Goal: Book appointment/travel/reservation

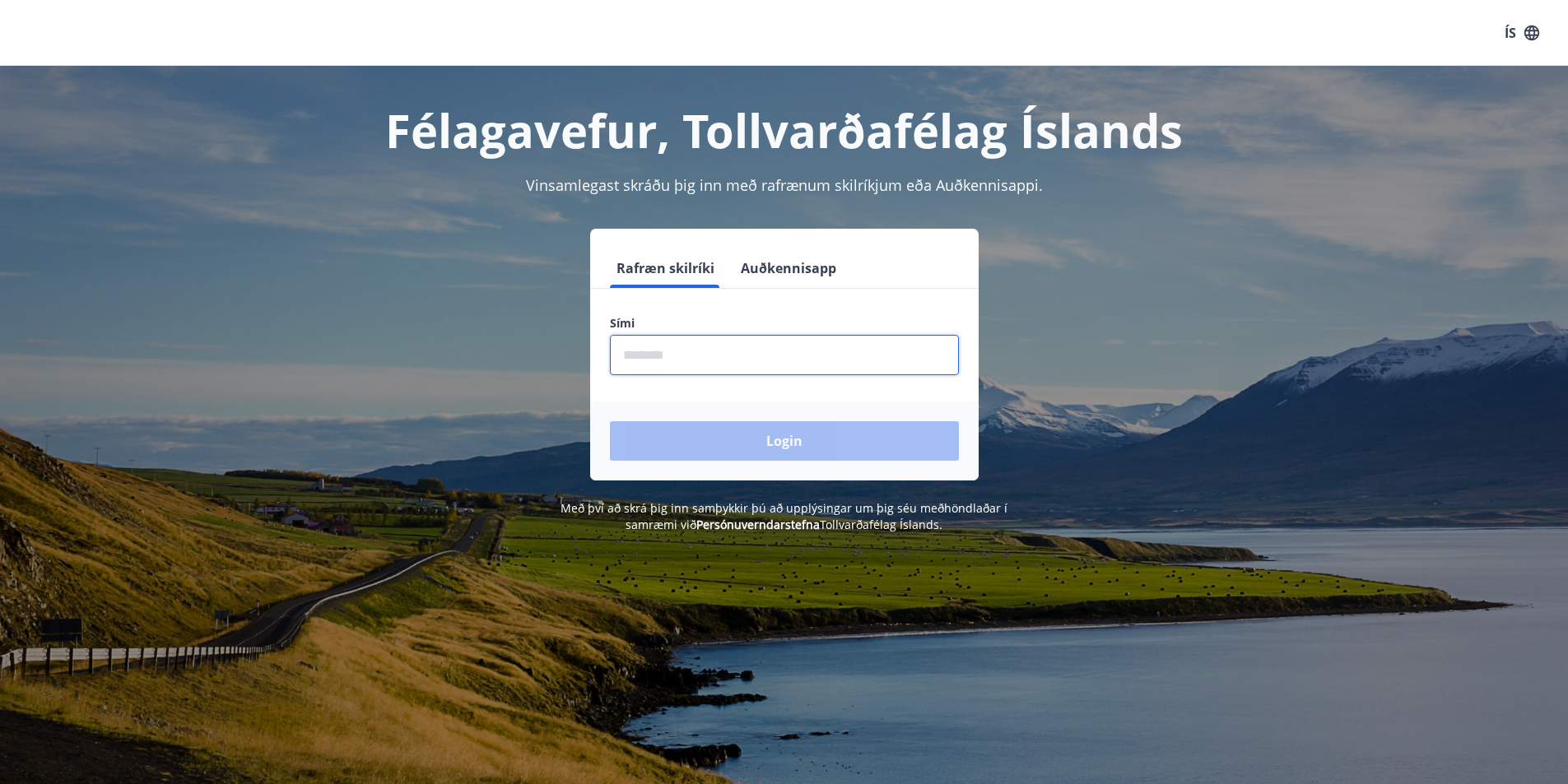
click at [696, 346] on input "phone" at bounding box center [784, 355] width 349 height 41
type input "********"
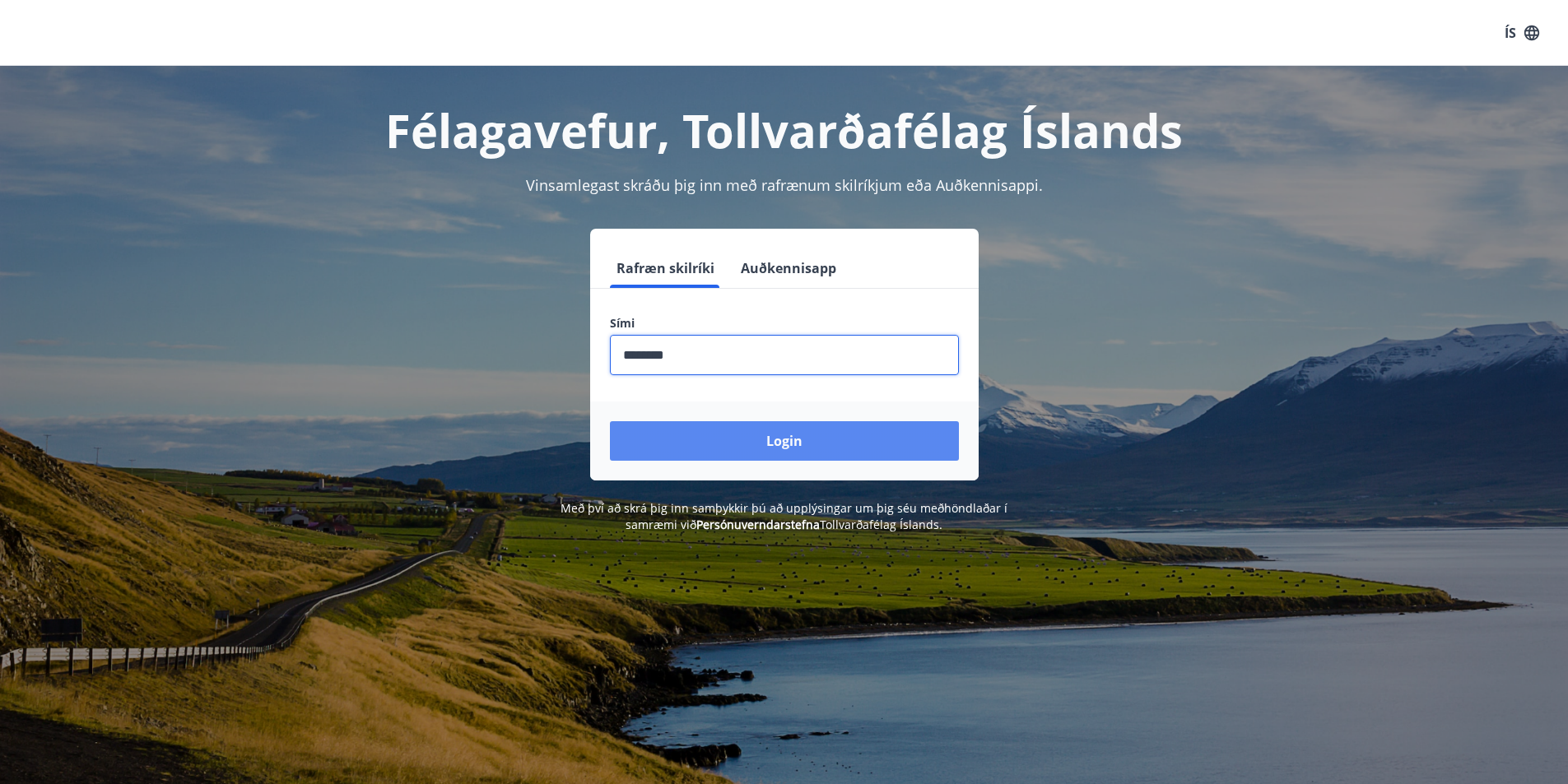
click at [744, 438] on button "Login" at bounding box center [784, 441] width 349 height 40
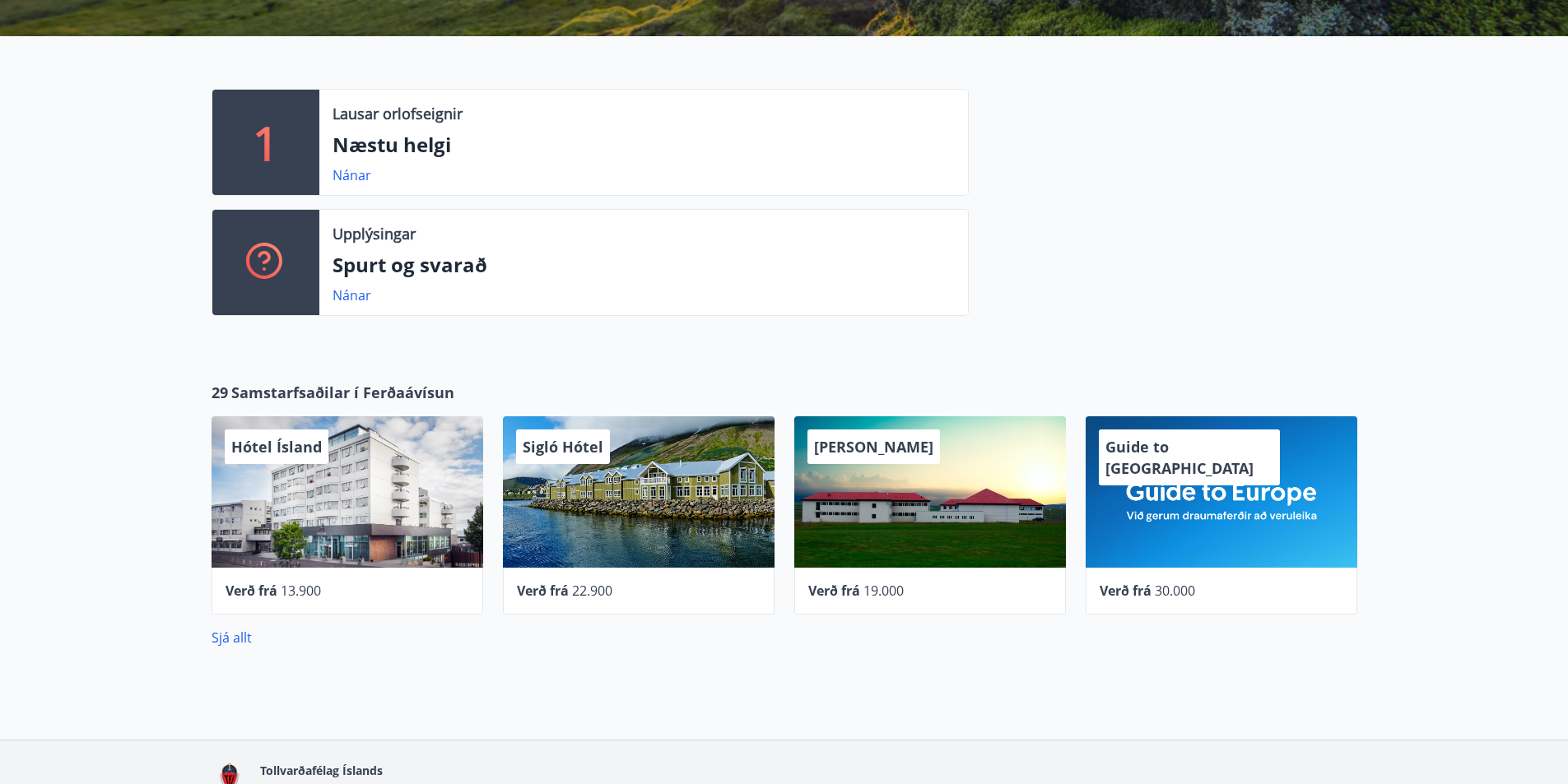
scroll to position [411, 0]
click at [341, 174] on link "Nánar" at bounding box center [352, 175] width 39 height 18
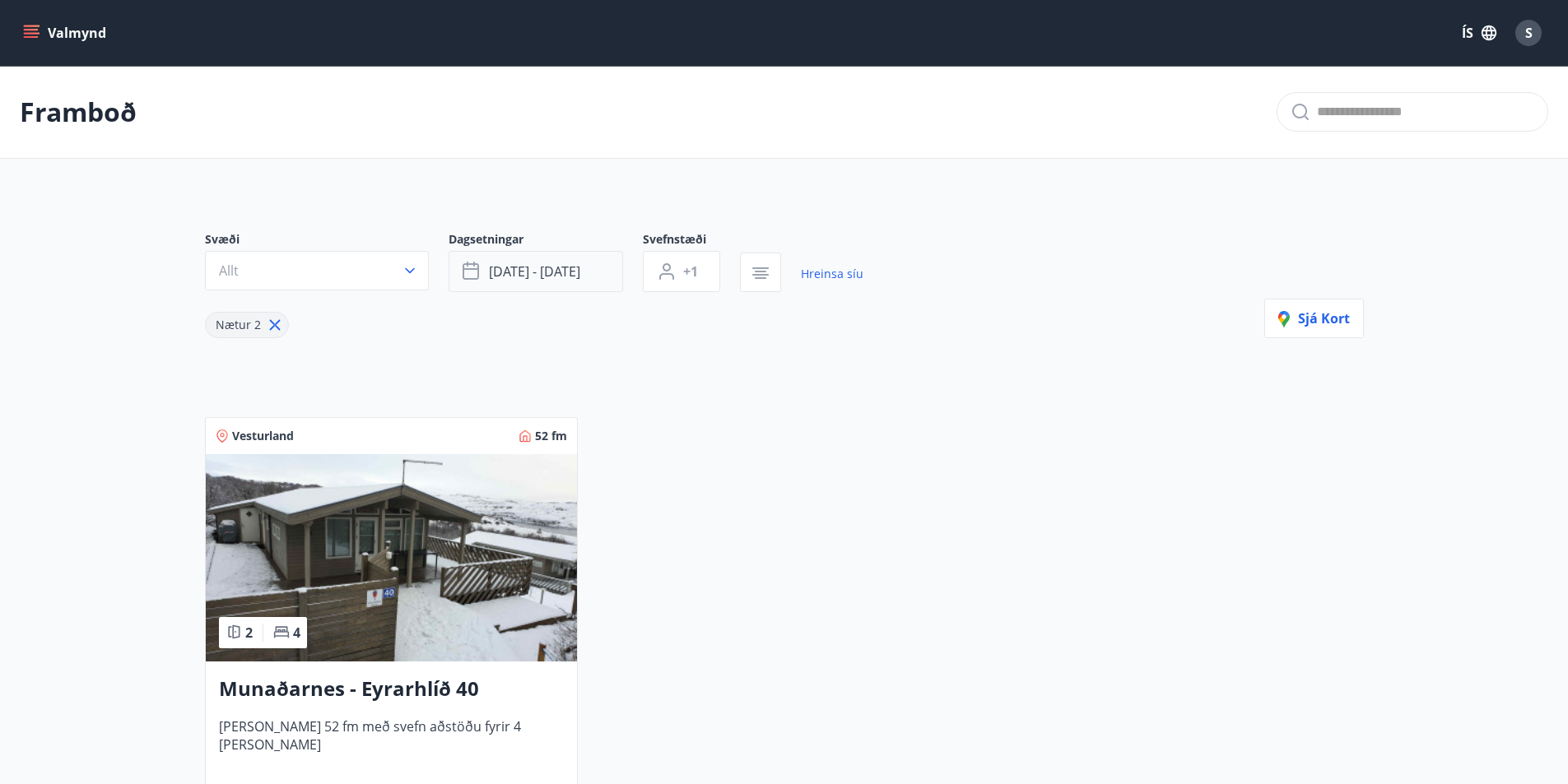
click at [572, 273] on span "[DATE] - [DATE]" at bounding box center [535, 272] width 91 height 18
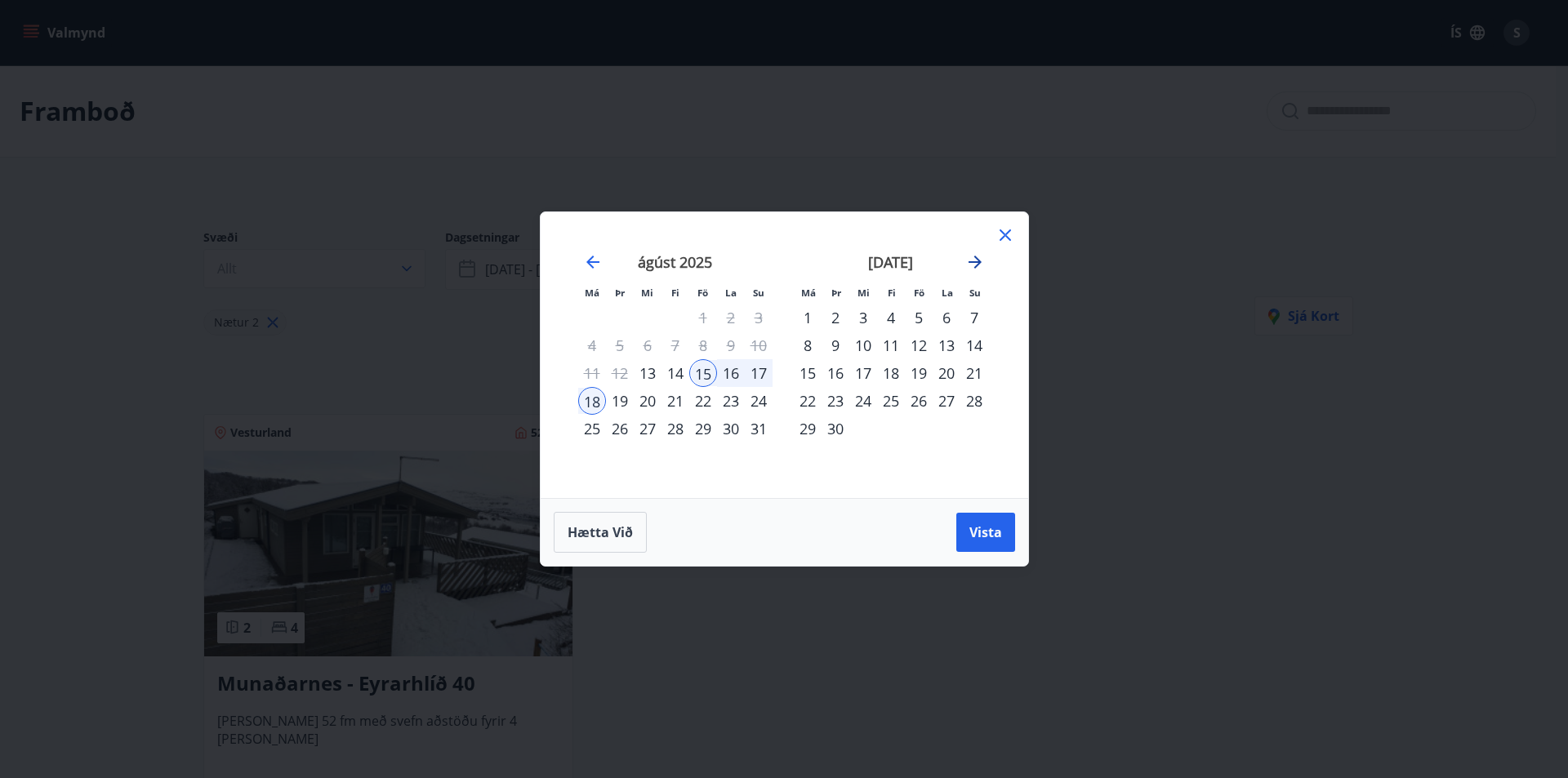
click at [976, 263] on icon "Move forward to switch to the next month." at bounding box center [975, 262] width 13 height 13
click at [923, 375] on div "17" at bounding box center [919, 373] width 28 height 28
click at [976, 373] on div "19" at bounding box center [974, 373] width 28 height 28
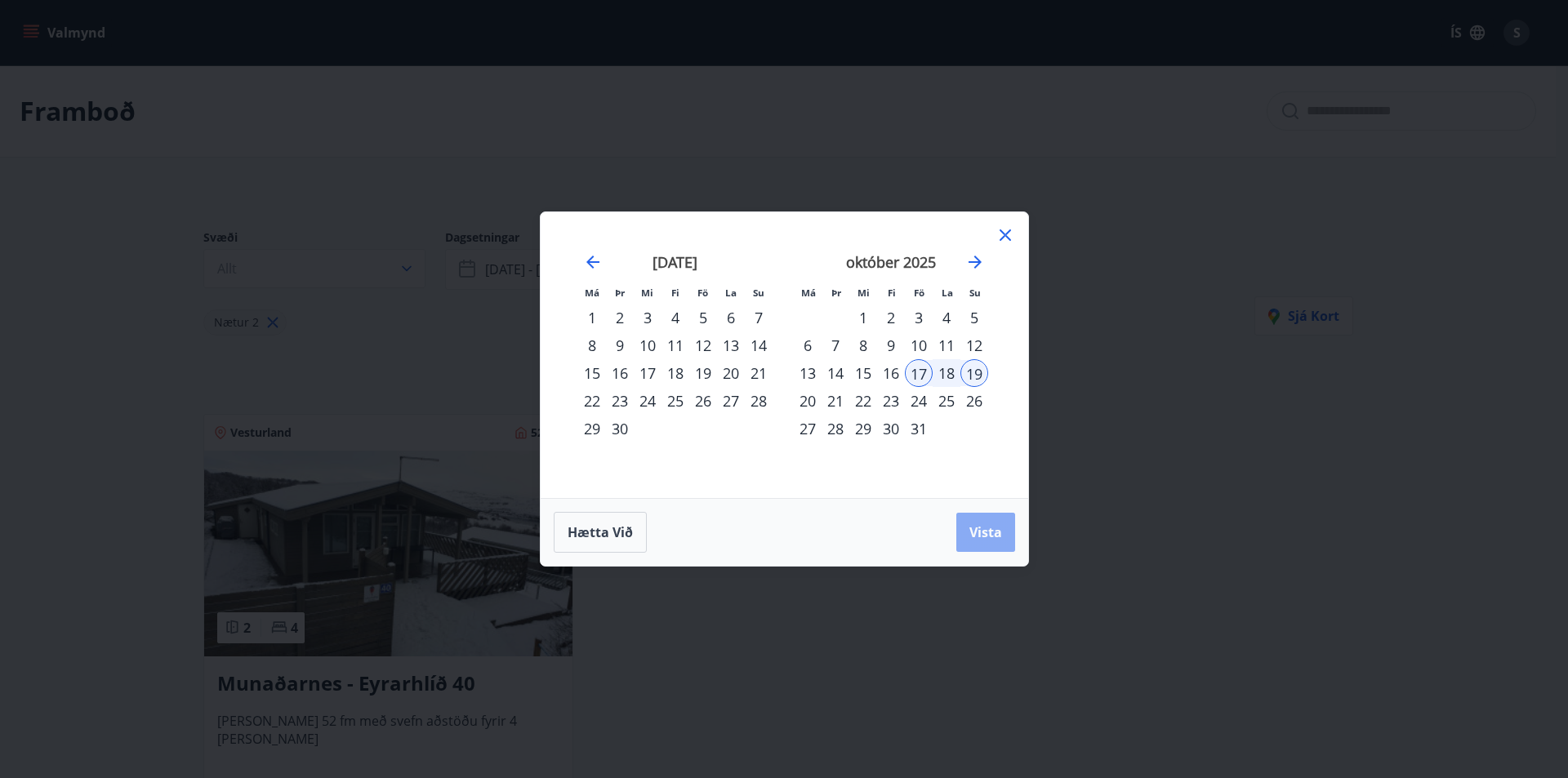
click at [981, 529] on span "Vista" at bounding box center [986, 532] width 33 height 18
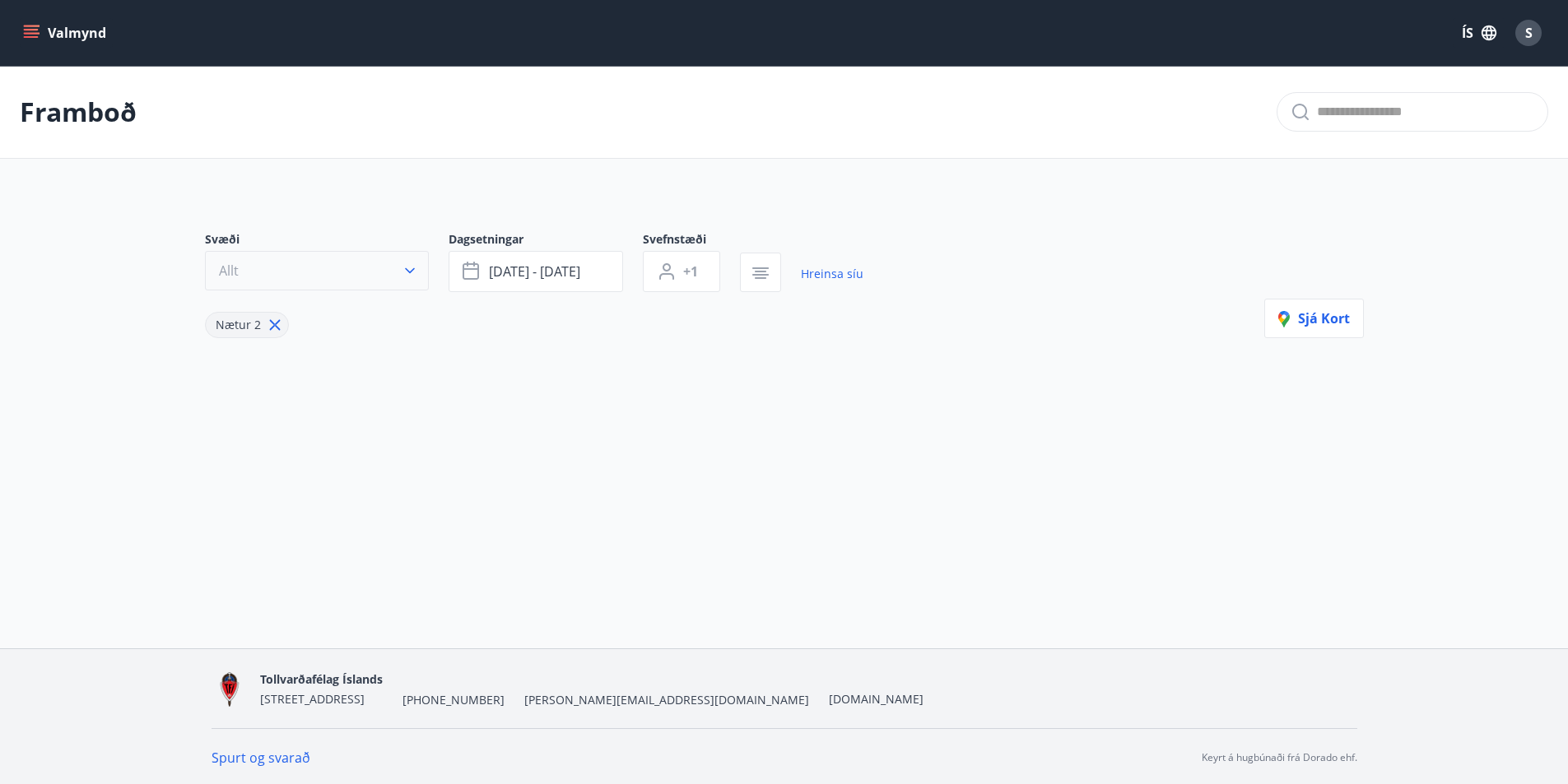
click at [375, 278] on button "Allt" at bounding box center [317, 271] width 224 height 40
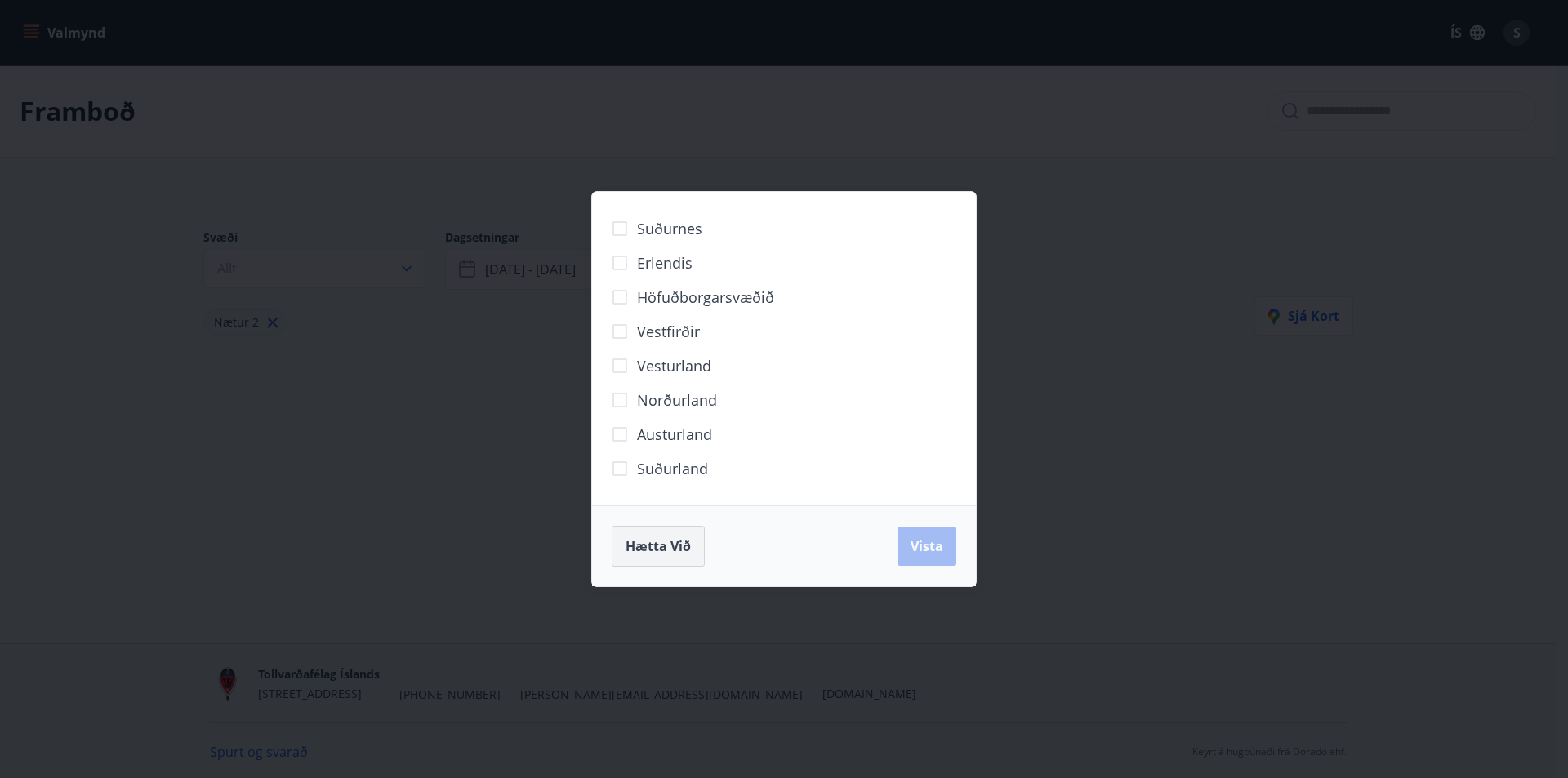
click at [692, 545] on button "Hætta við" at bounding box center [658, 546] width 93 height 41
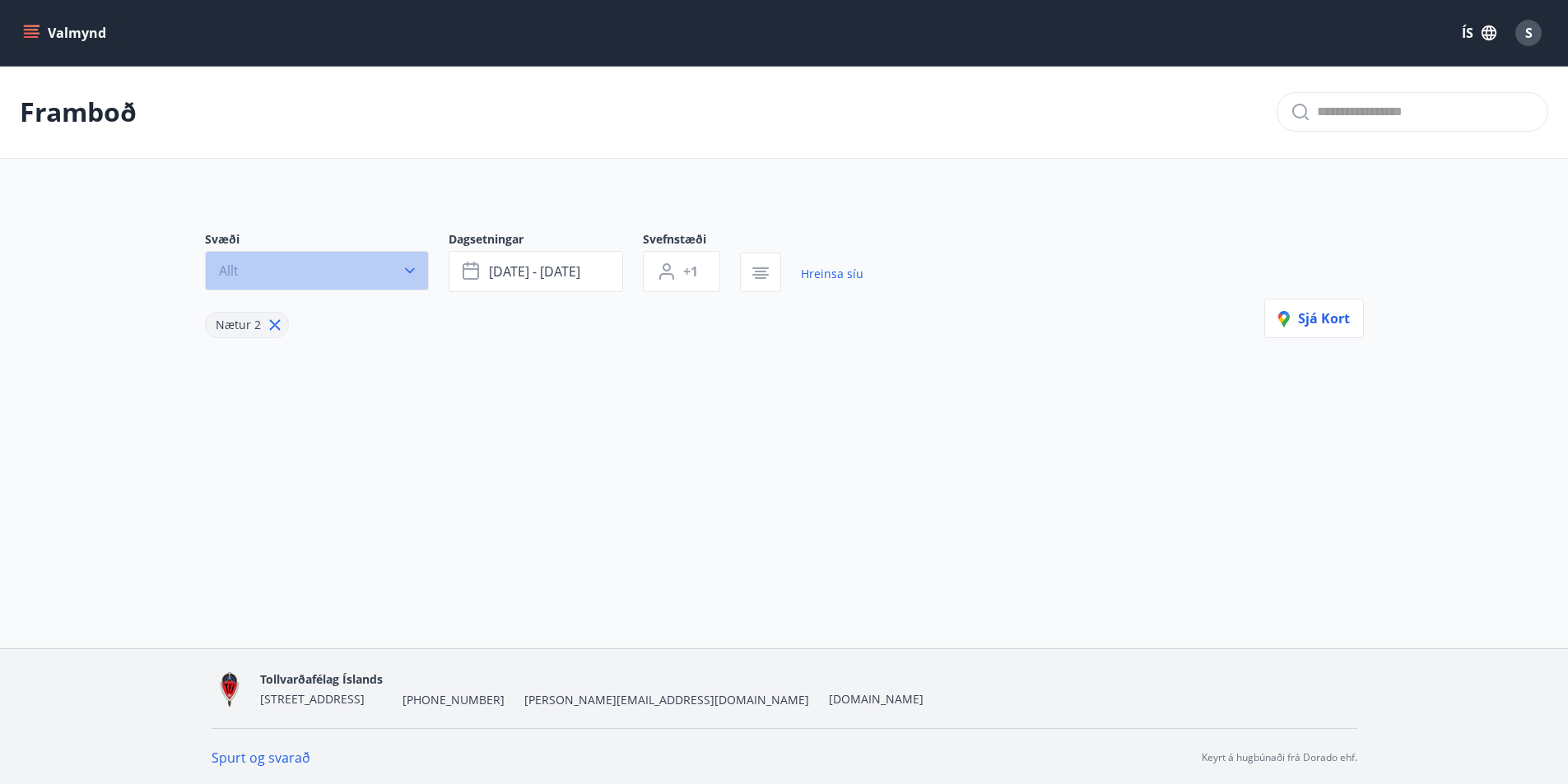
click at [273, 277] on button "Allt" at bounding box center [317, 271] width 224 height 40
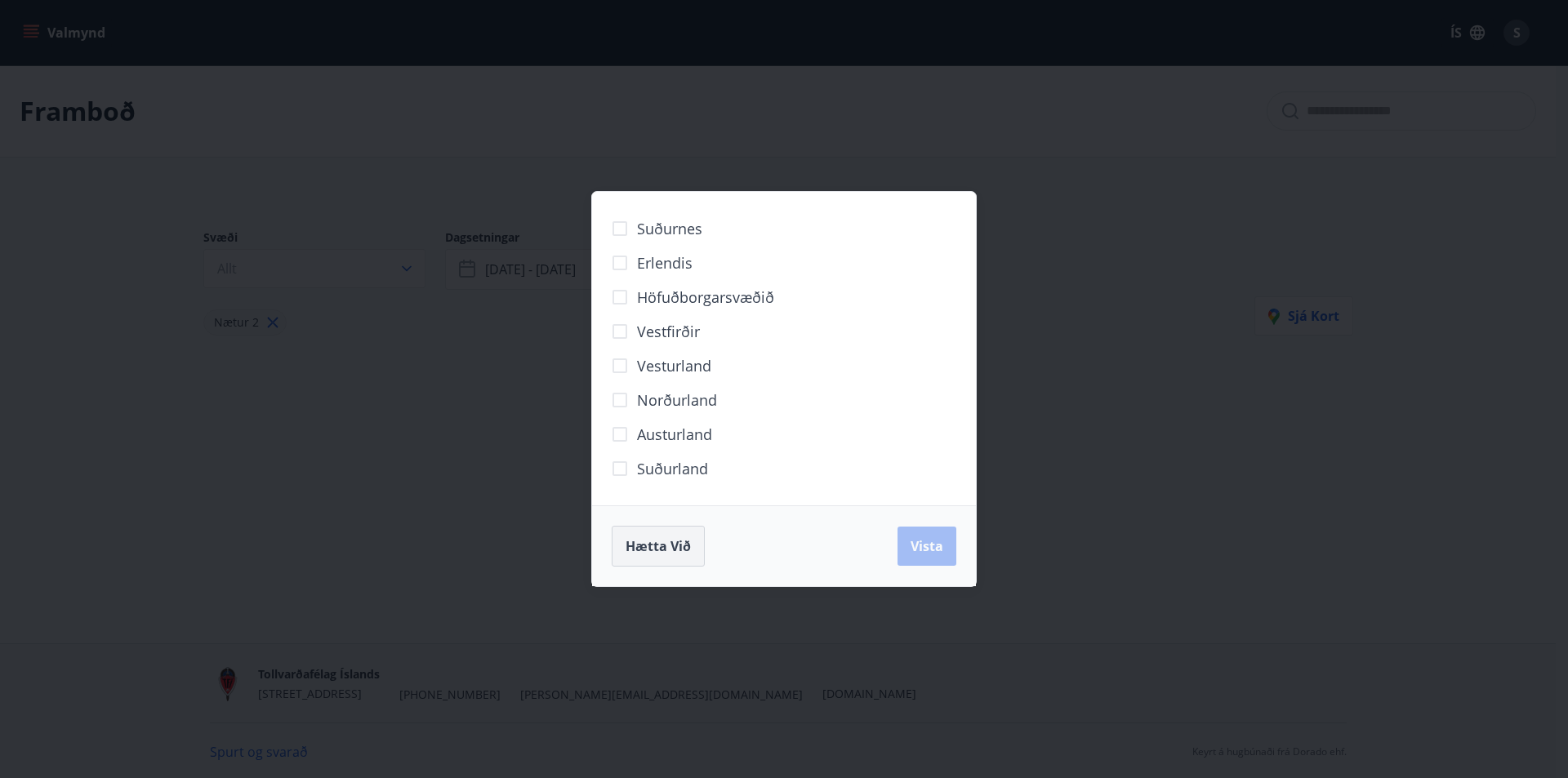
drag, startPoint x: 645, startPoint y: 566, endPoint x: 648, endPoint y: 544, distance: 22.2
click at [643, 566] on button "Hætta við" at bounding box center [658, 546] width 93 height 41
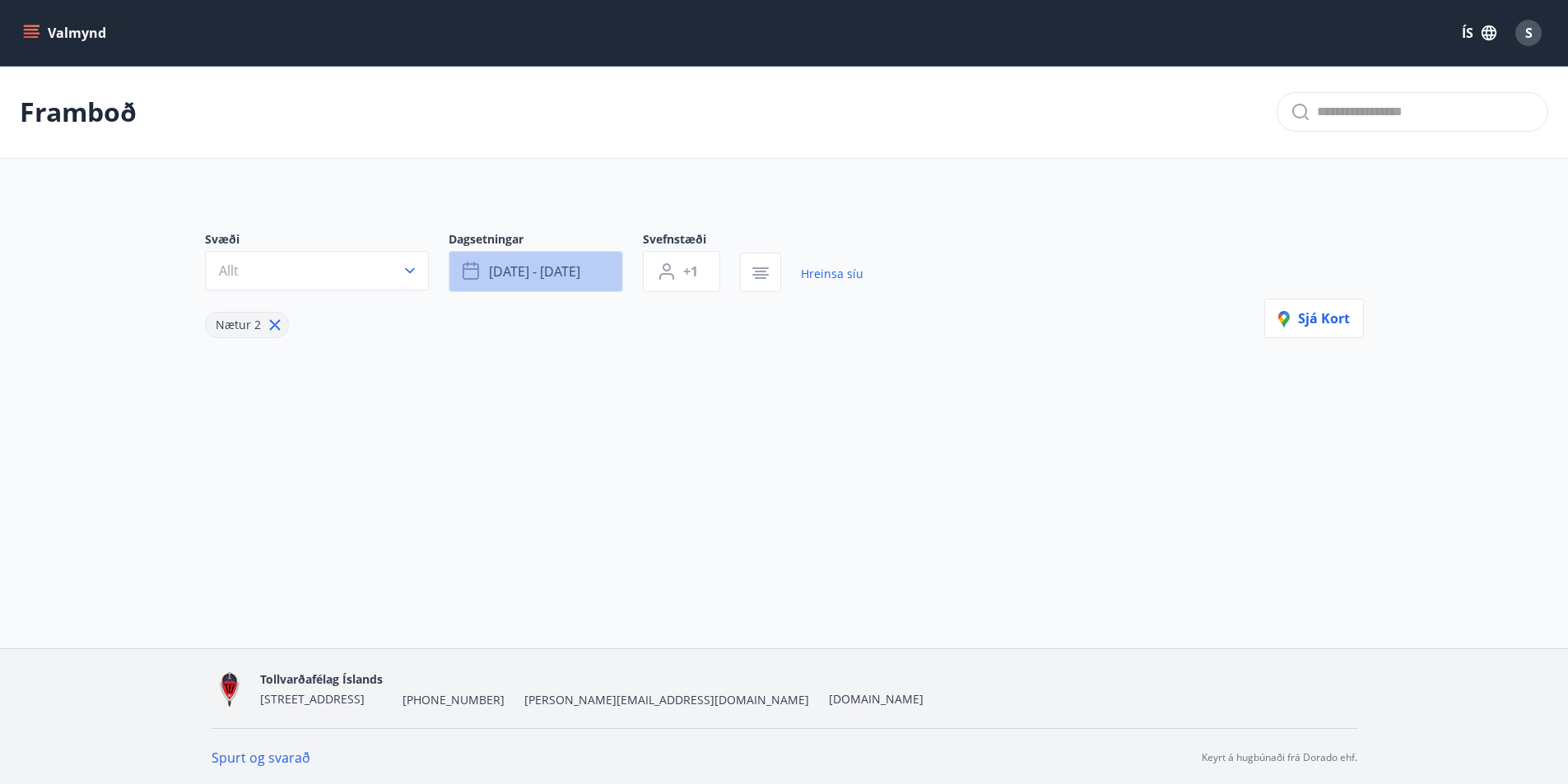
click at [533, 263] on span "[DATE] - [DATE]" at bounding box center [535, 272] width 91 height 18
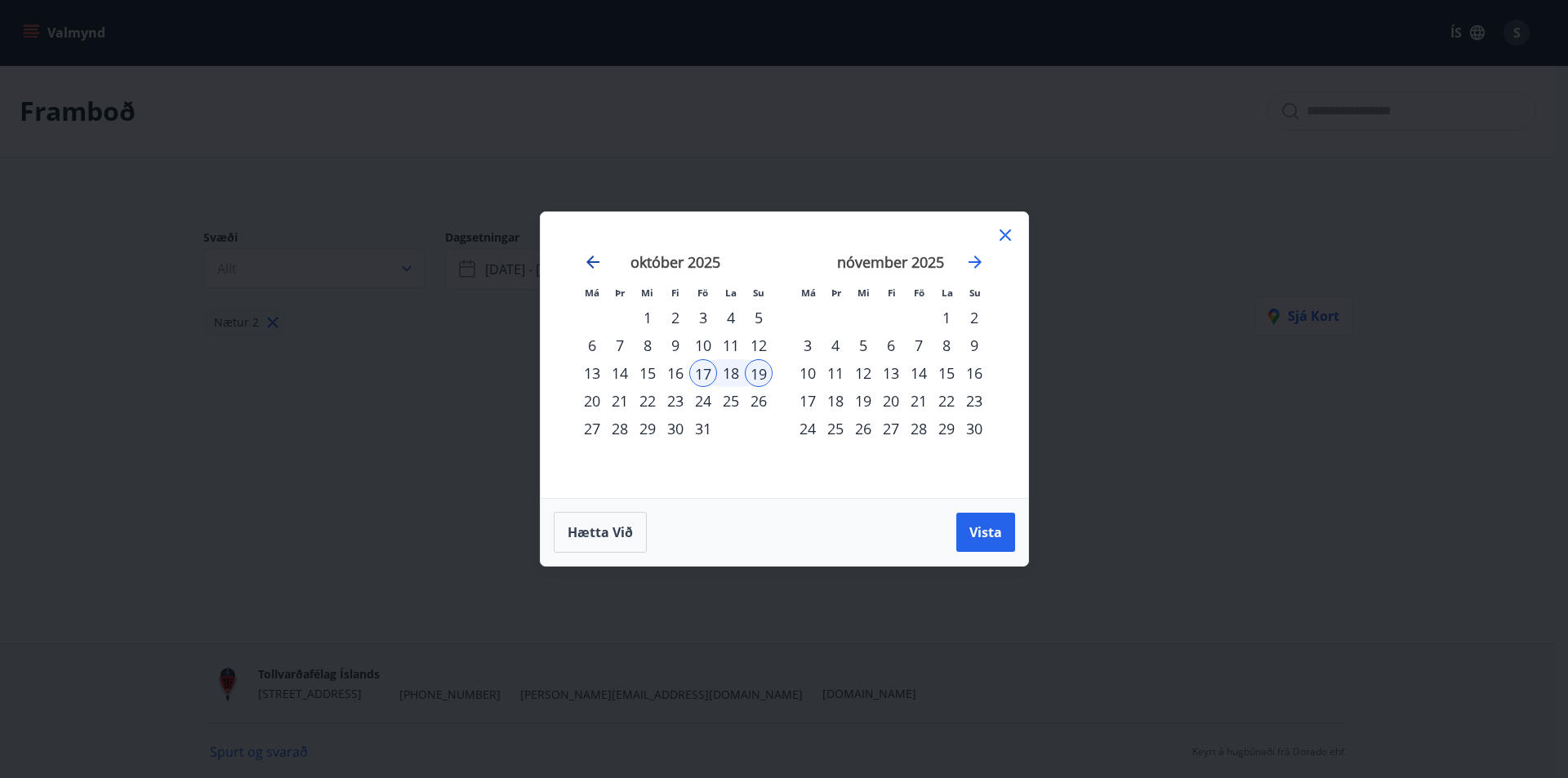
click at [589, 256] on icon "Move backward to switch to the previous month." at bounding box center [593, 262] width 20 height 20
click at [591, 257] on icon "Move backward to switch to the previous month." at bounding box center [593, 262] width 20 height 20
click at [689, 374] on div "15" at bounding box center [703, 373] width 28 height 28
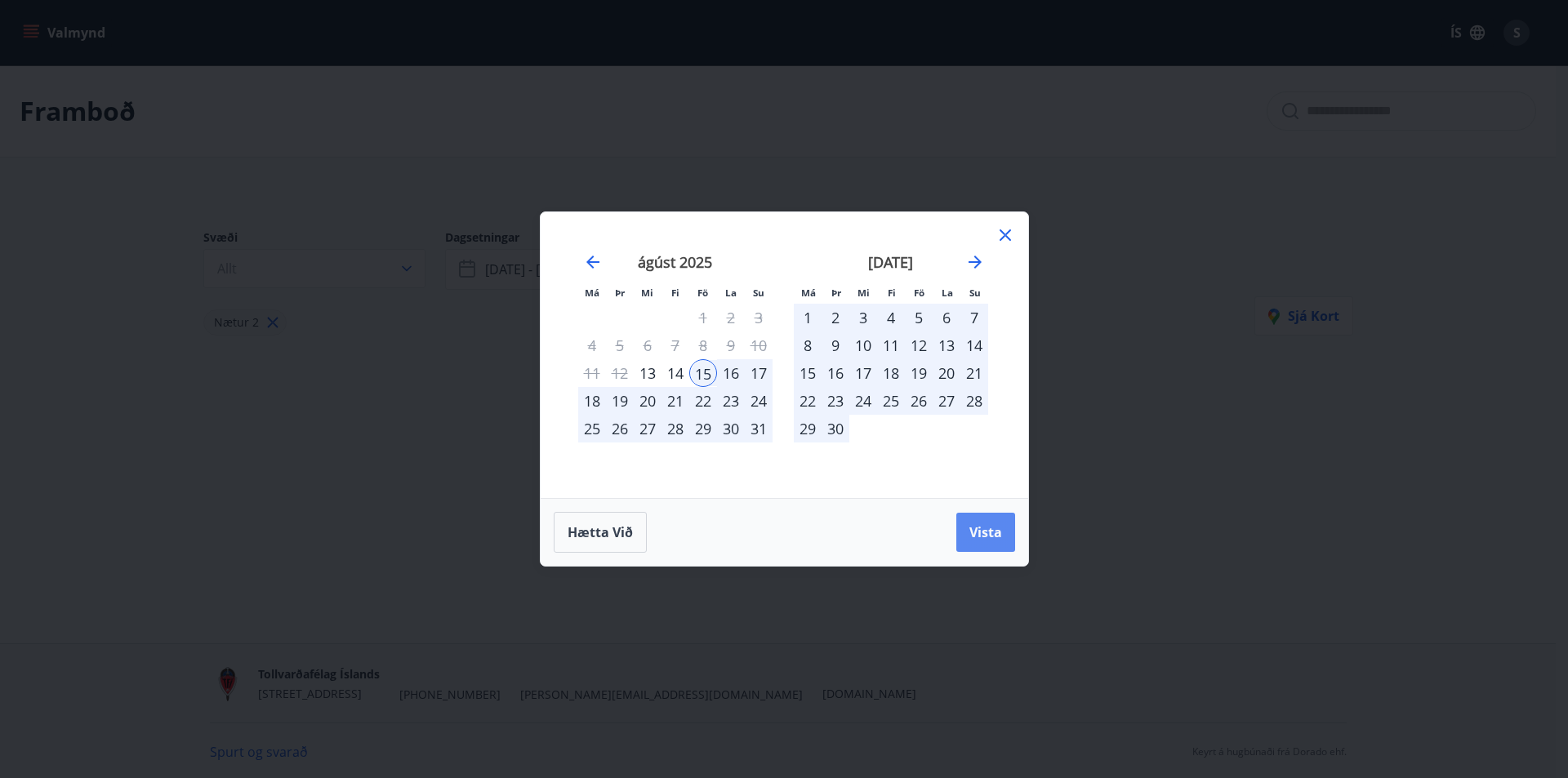
click at [972, 535] on span "Vista" at bounding box center [986, 532] width 33 height 18
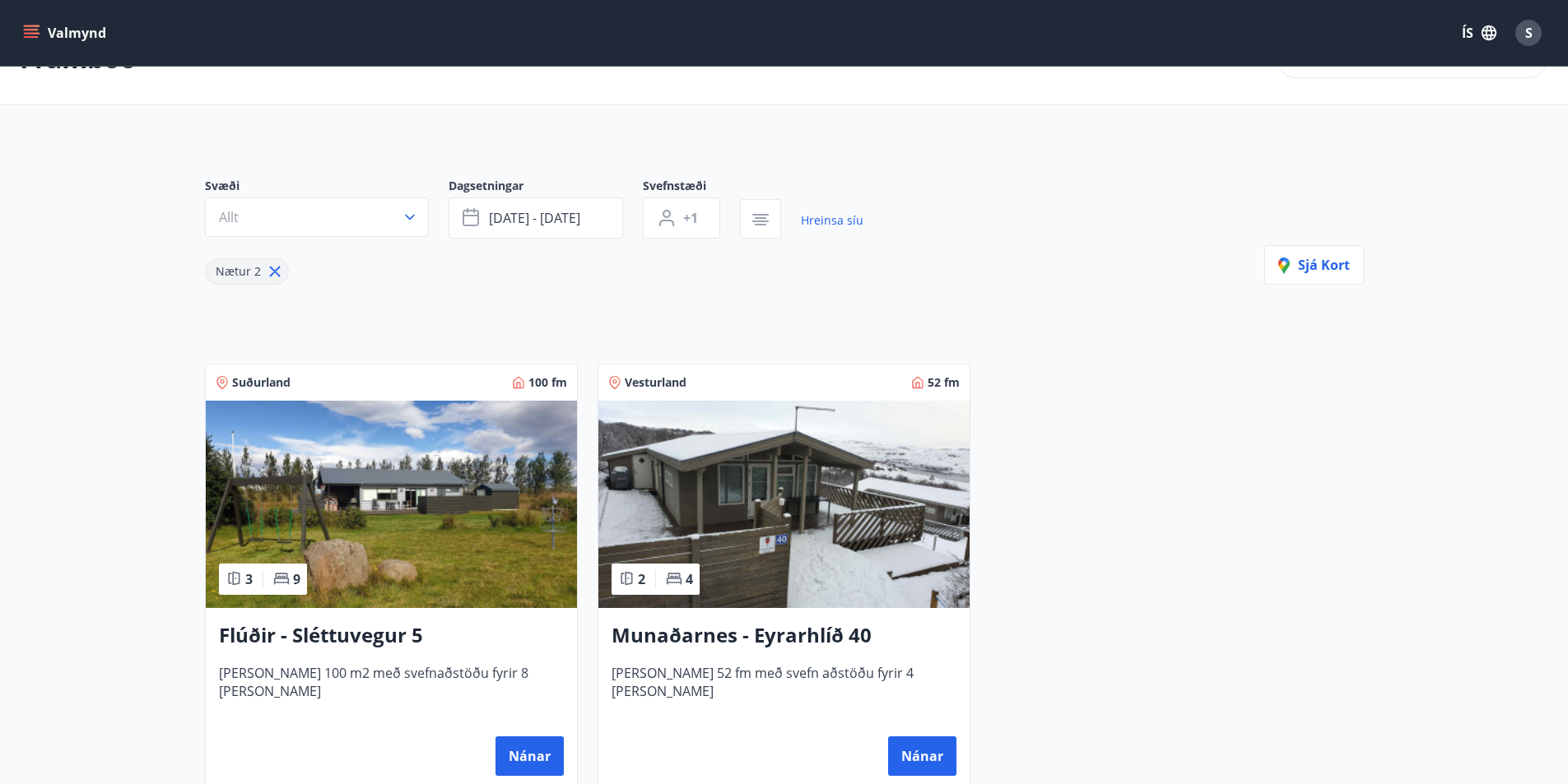
scroll to position [82, 0]
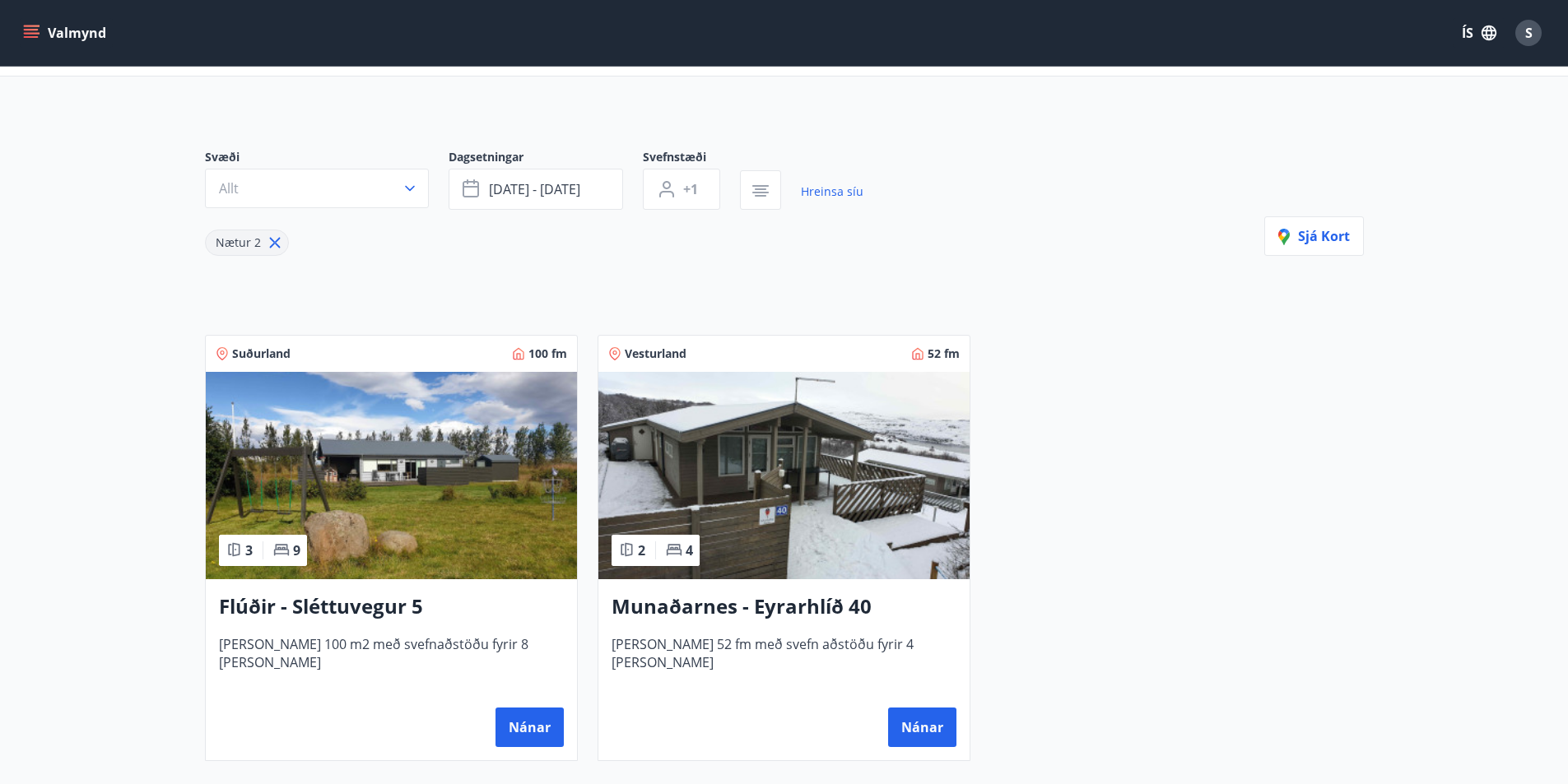
click at [707, 501] on img at bounding box center [784, 476] width 371 height 207
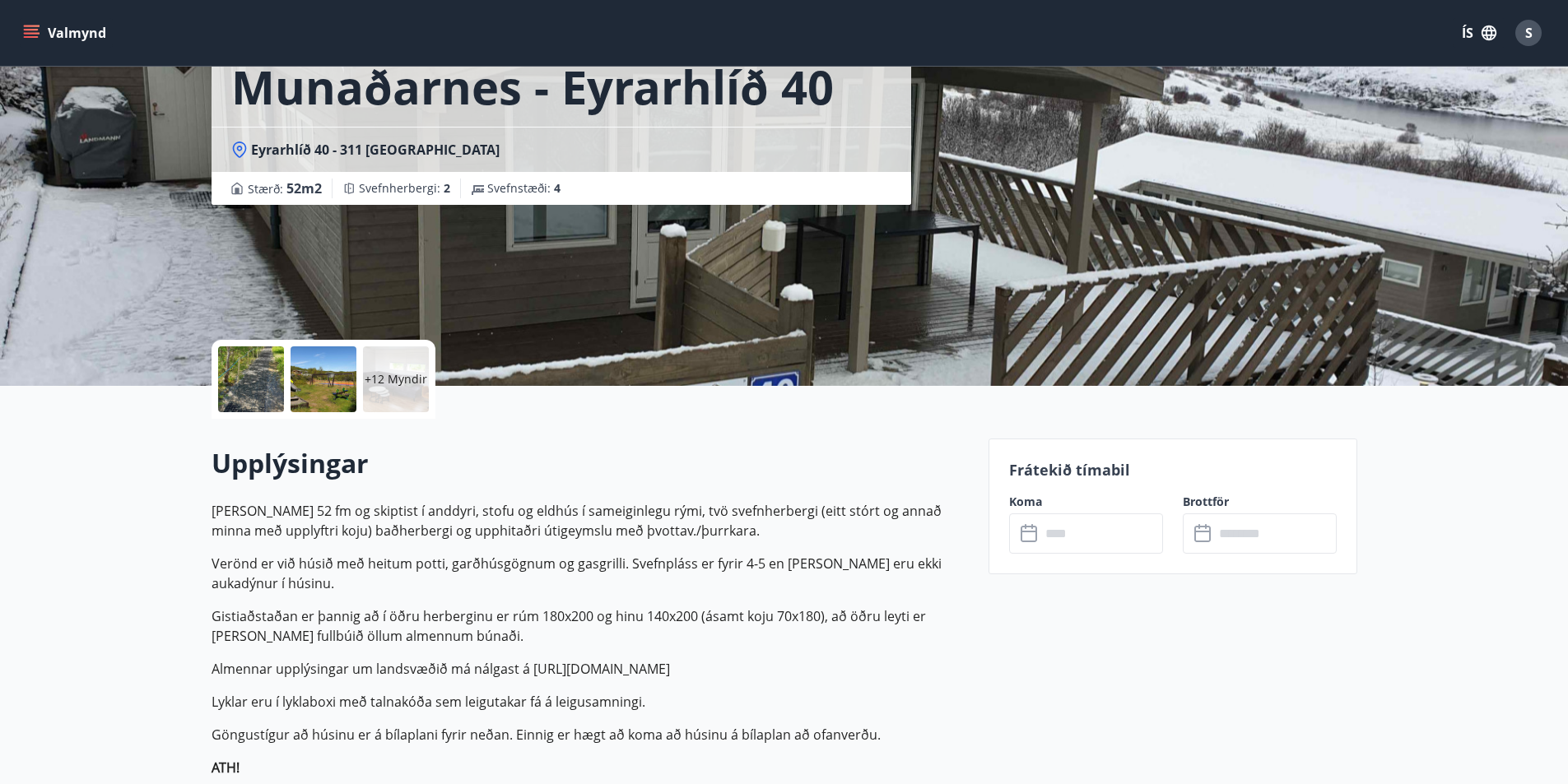
scroll to position [165, 0]
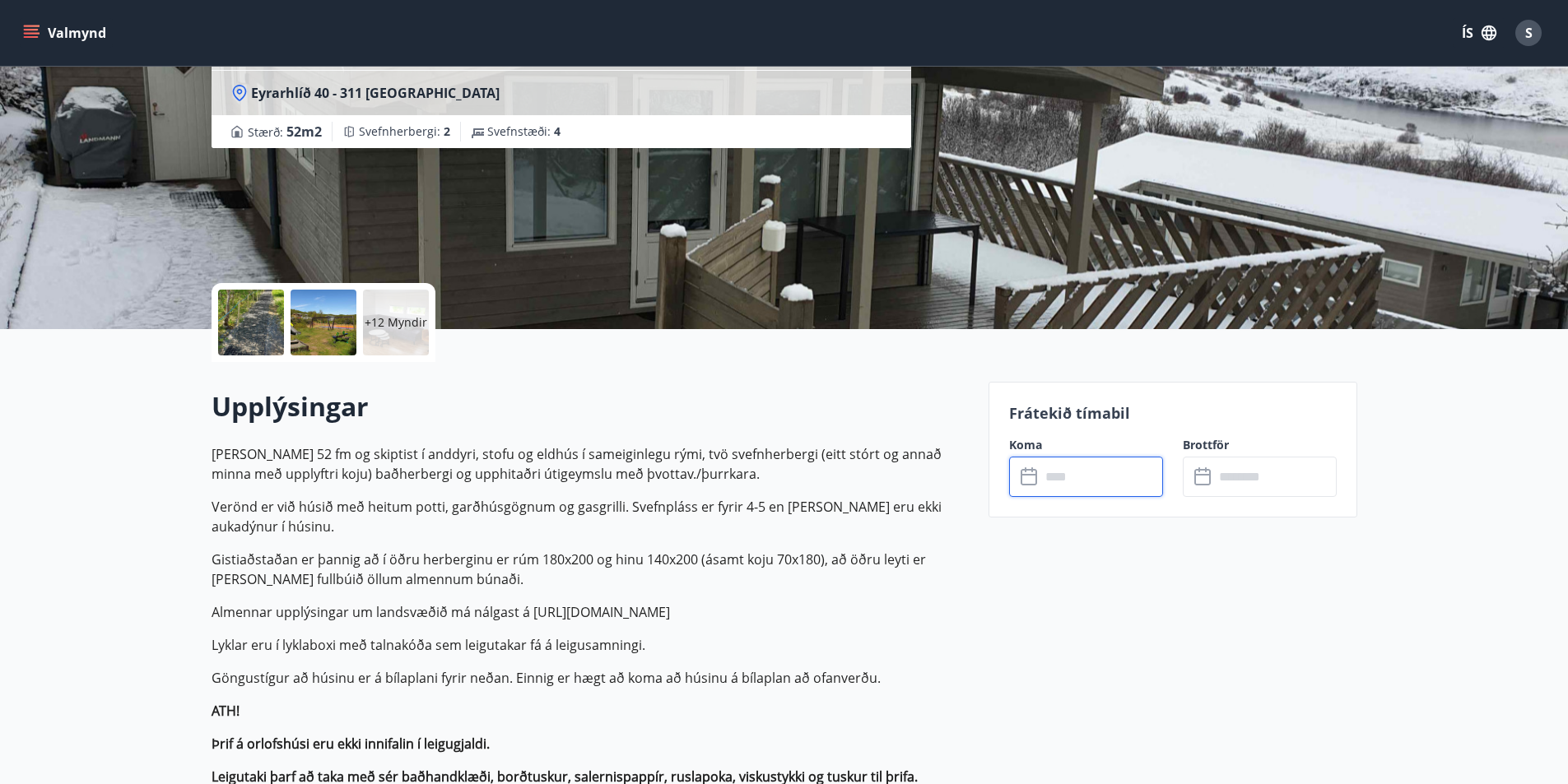
click at [1084, 480] on input "text" at bounding box center [1102, 477] width 123 height 41
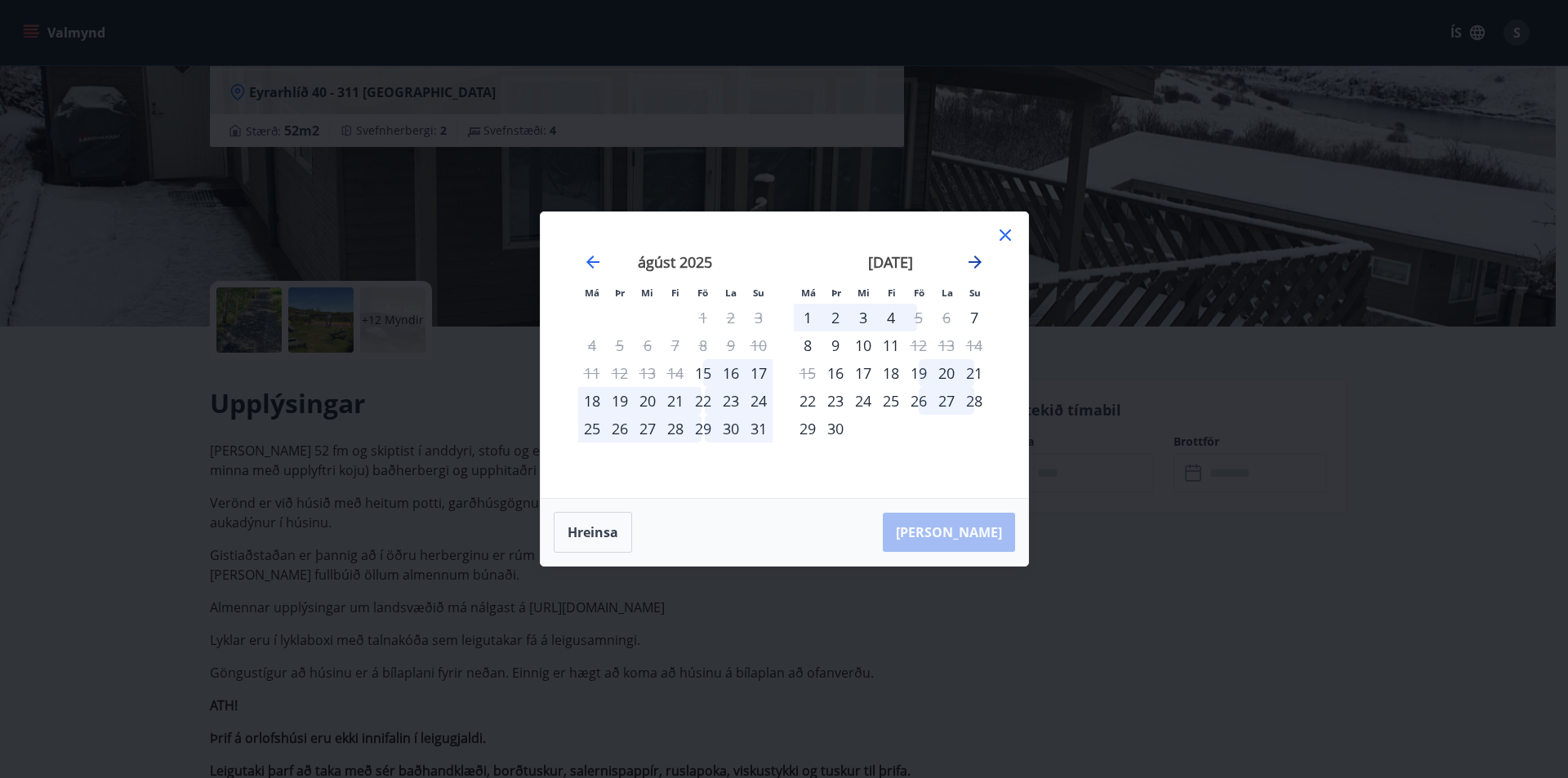
click at [977, 261] on icon "Move forward to switch to the next month." at bounding box center [975, 262] width 20 height 20
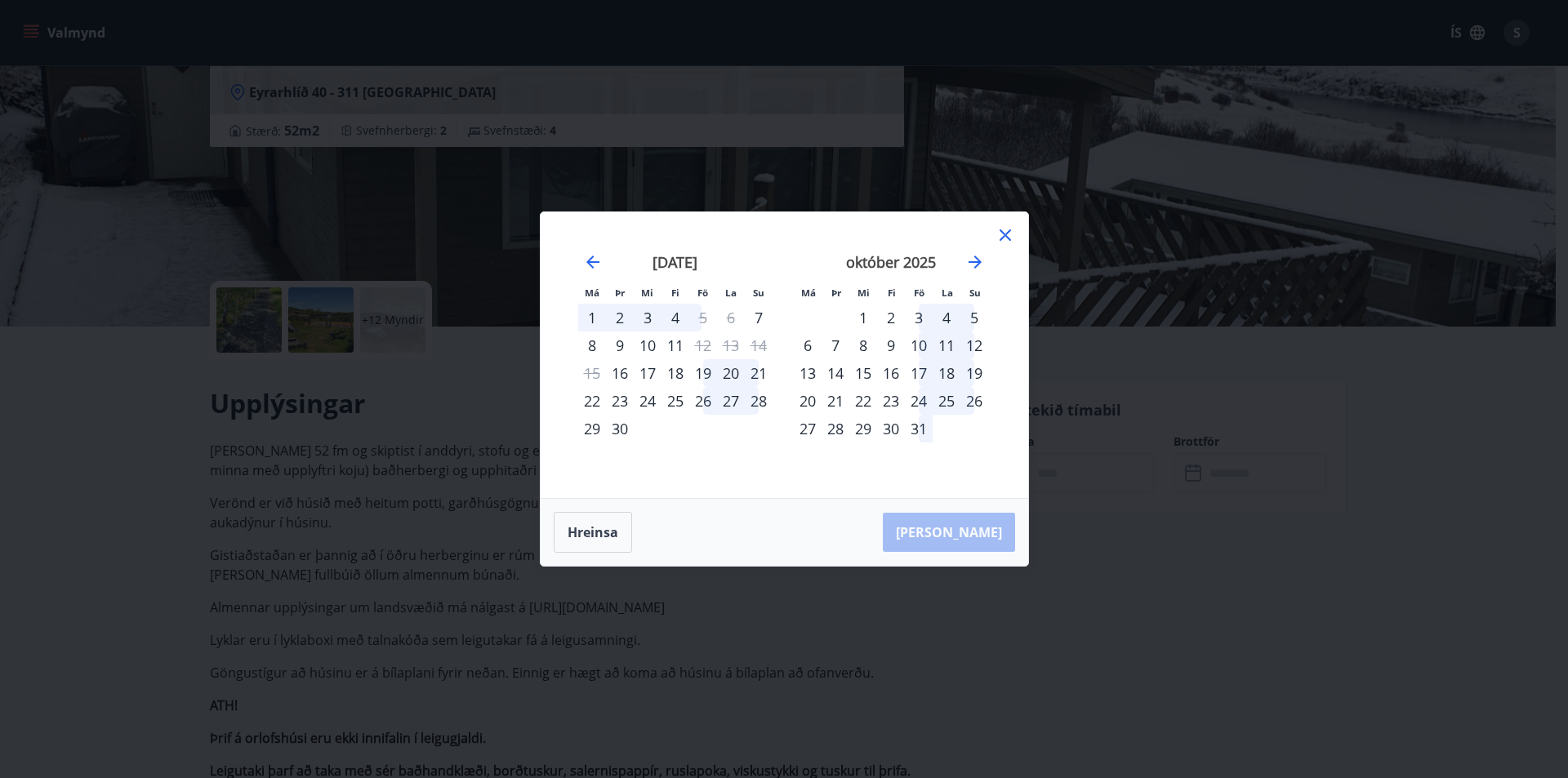
click at [921, 375] on div "17" at bounding box center [919, 373] width 28 height 28
click at [975, 373] on div "19" at bounding box center [974, 373] width 28 height 28
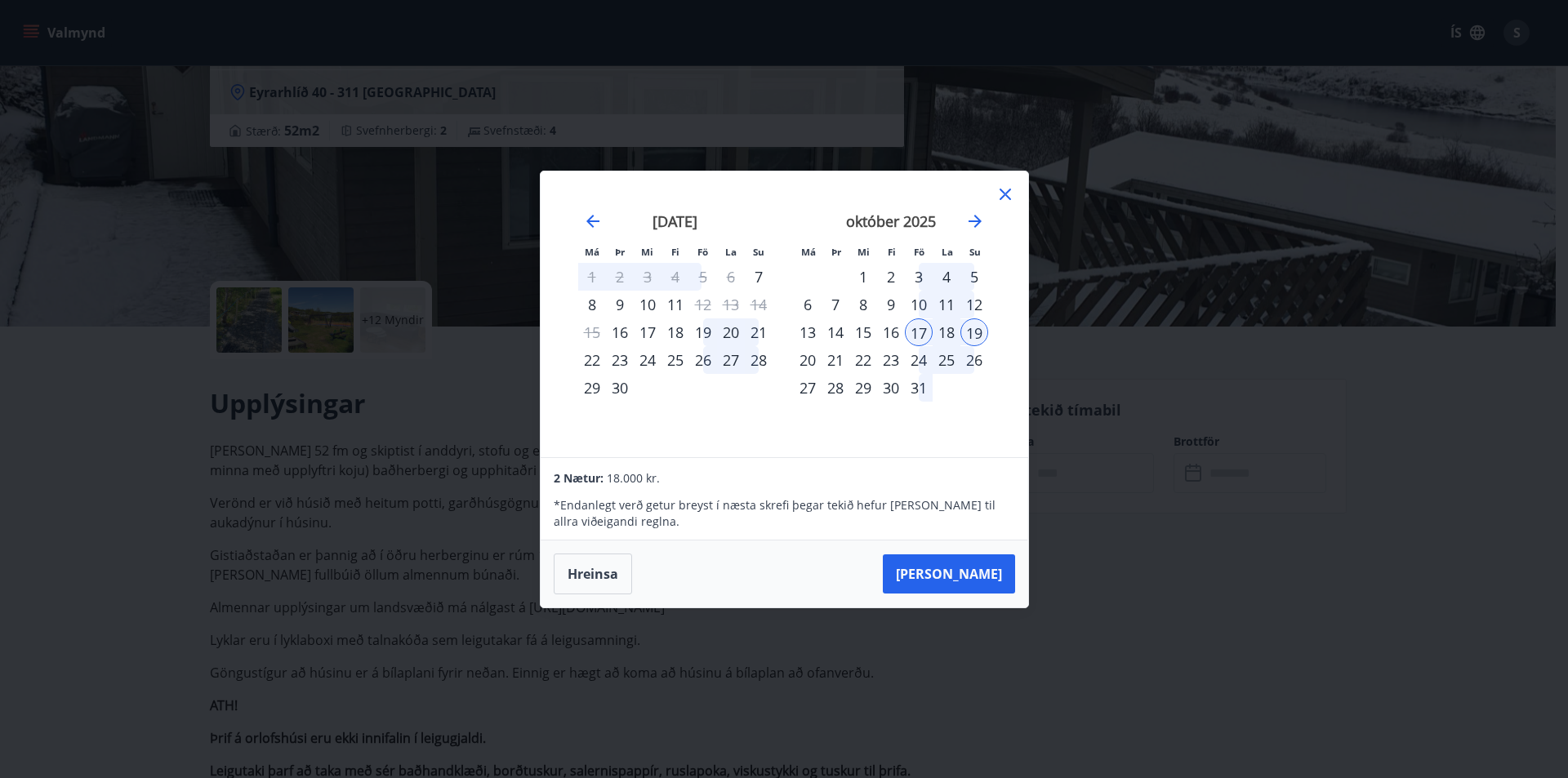
click at [946, 336] on div "18" at bounding box center [947, 332] width 28 height 28
click at [945, 331] on div "18" at bounding box center [947, 332] width 28 height 28
click at [924, 331] on div "17" at bounding box center [919, 332] width 28 height 28
click at [931, 301] on div "10" at bounding box center [919, 304] width 28 height 28
click at [925, 263] on div "október 2025" at bounding box center [891, 226] width 194 height 72
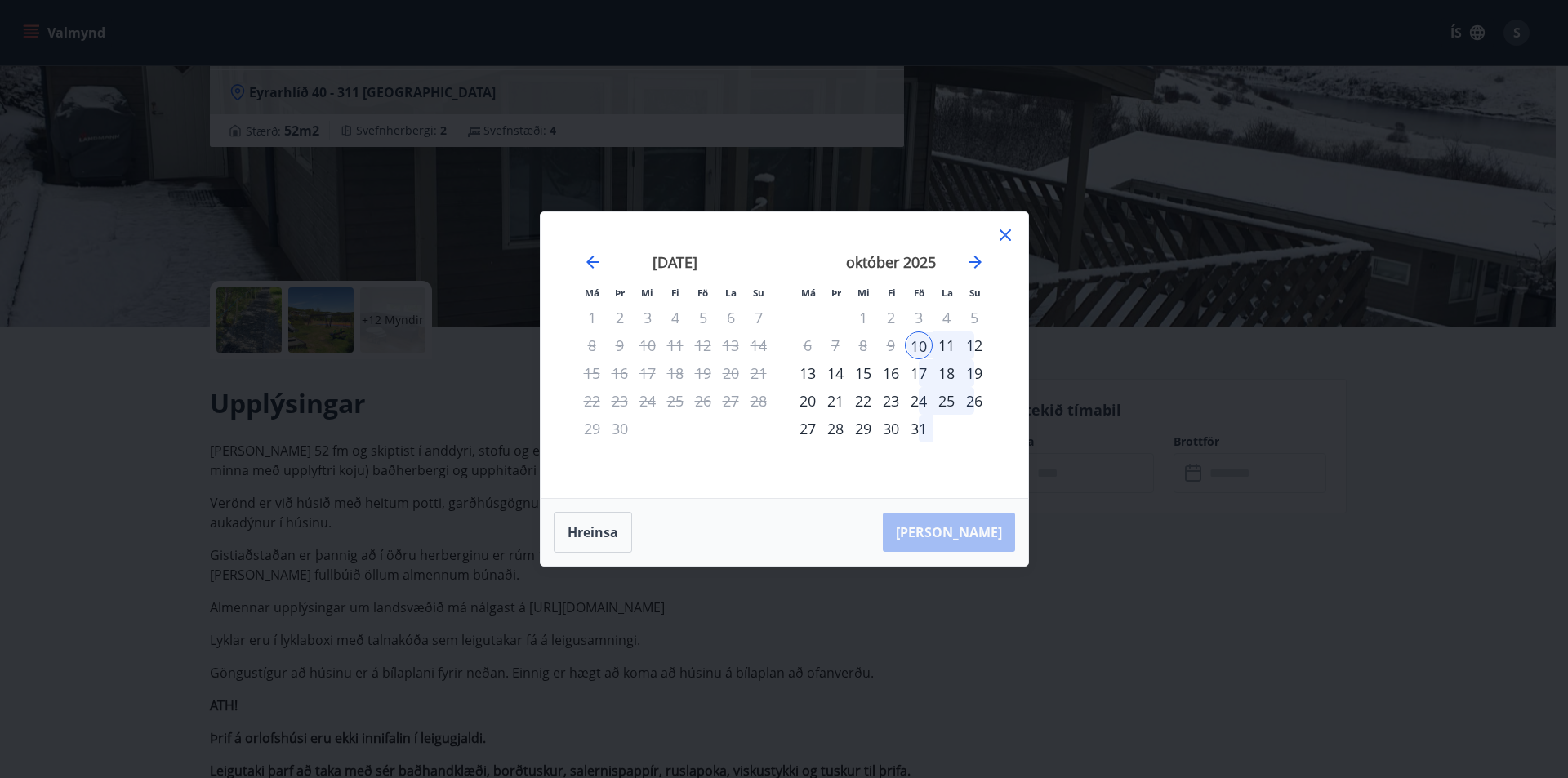
click at [922, 376] on div "17" at bounding box center [919, 373] width 28 height 28
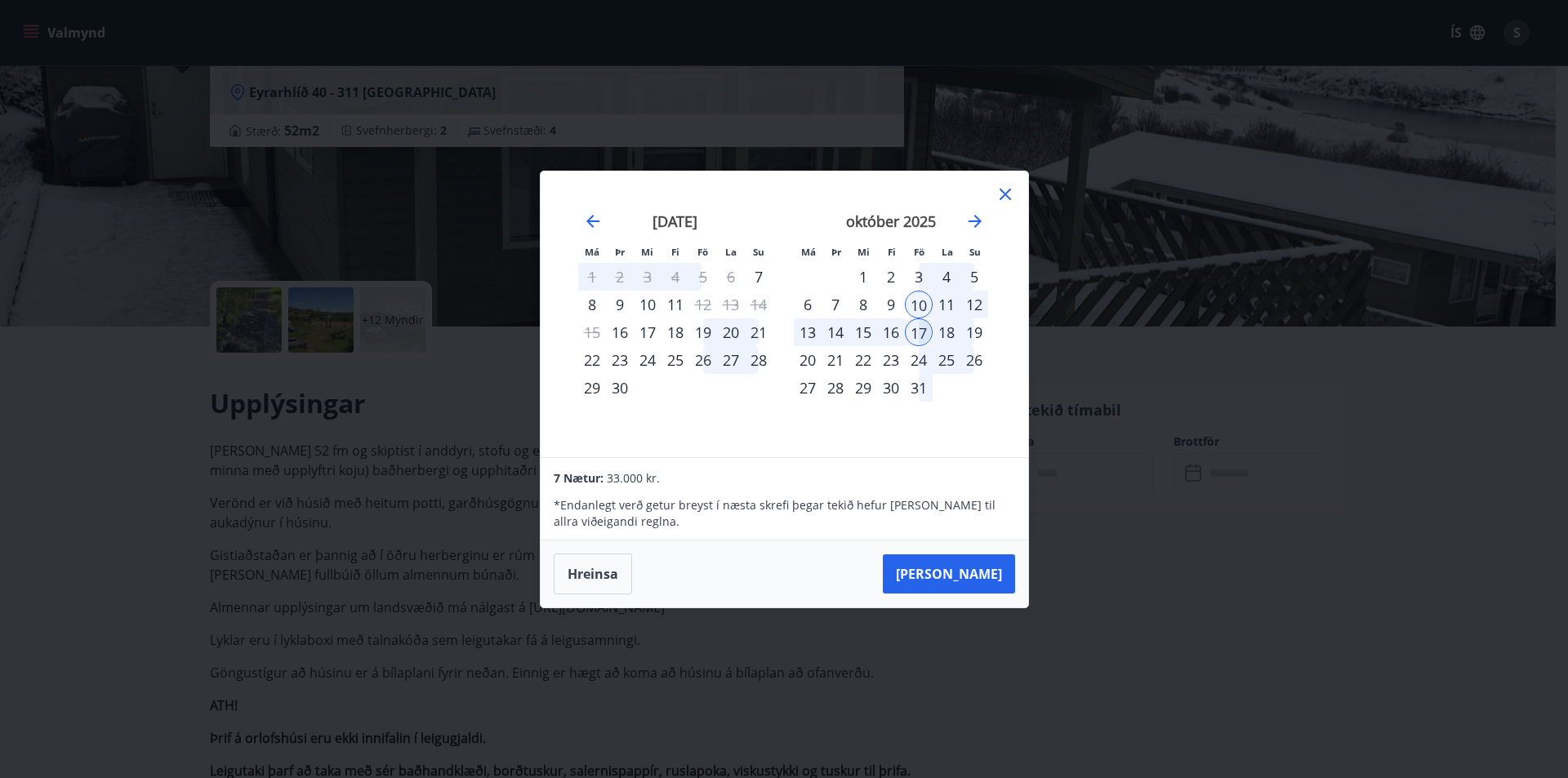
click at [924, 307] on div "10" at bounding box center [919, 304] width 28 height 28
click at [1001, 193] on icon at bounding box center [1005, 194] width 20 height 20
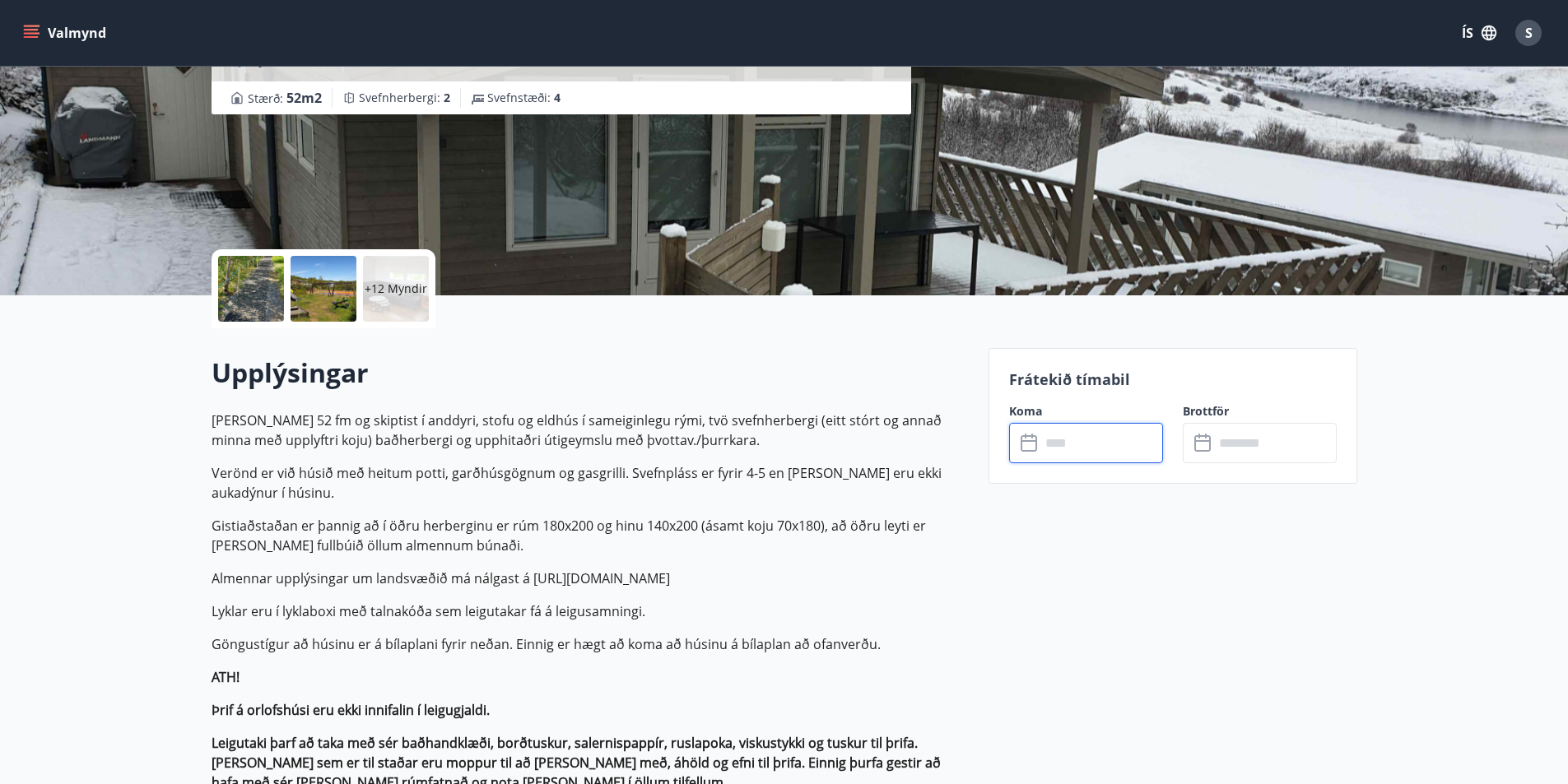
scroll to position [247, 0]
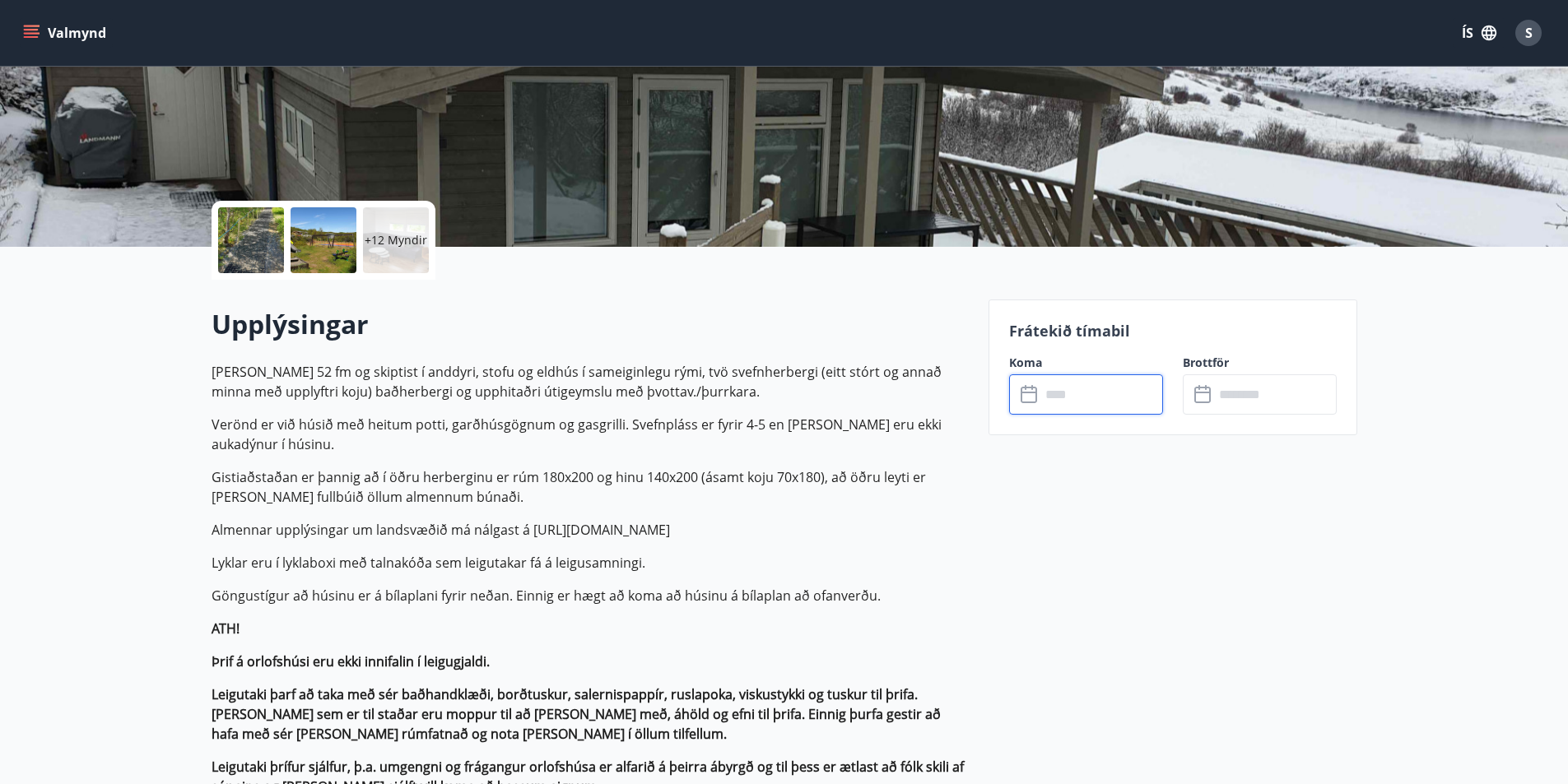
click at [1090, 391] on input "text" at bounding box center [1102, 394] width 123 height 41
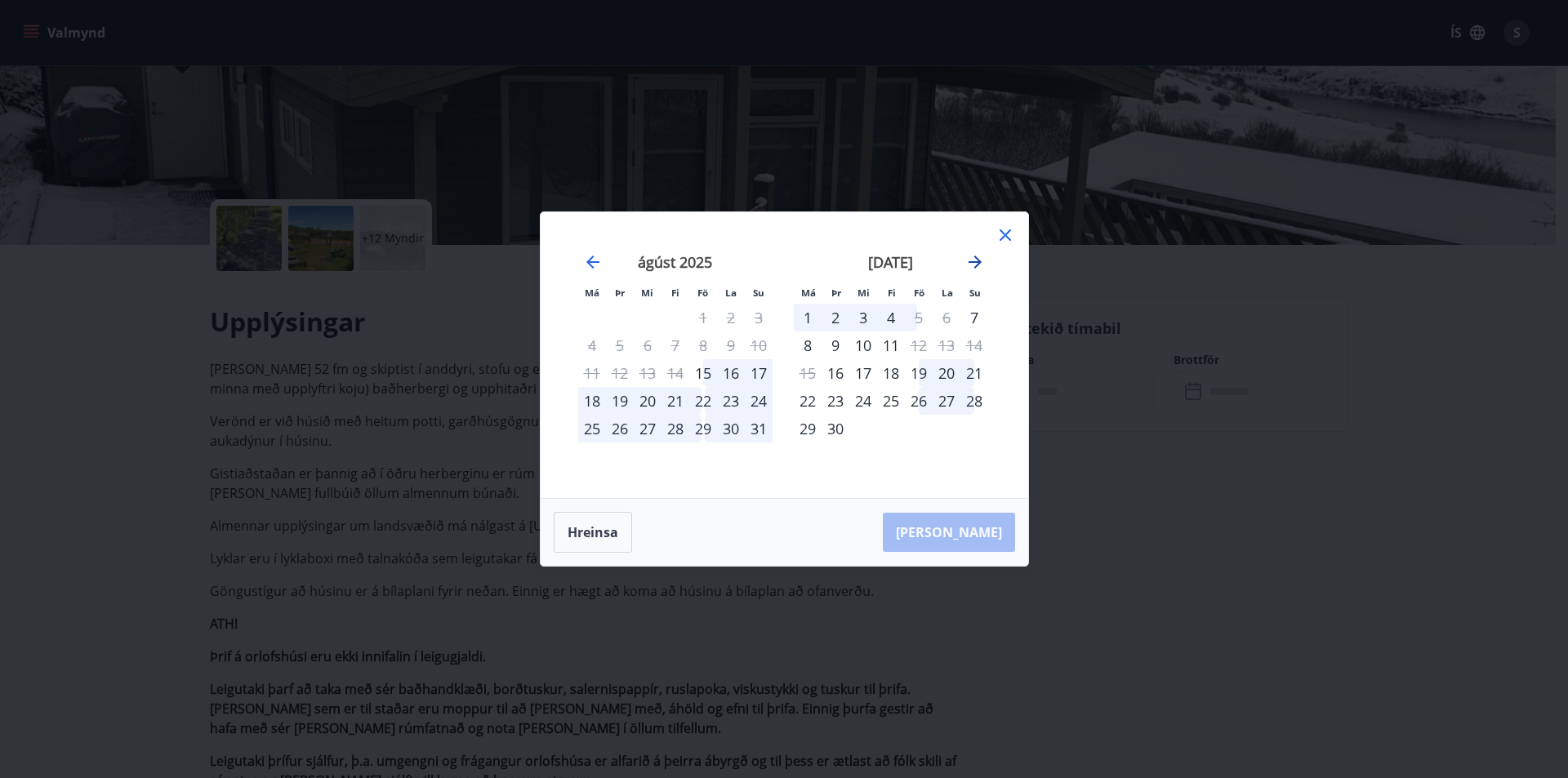
click at [976, 261] on icon "Move forward to switch to the next month." at bounding box center [975, 262] width 20 height 20
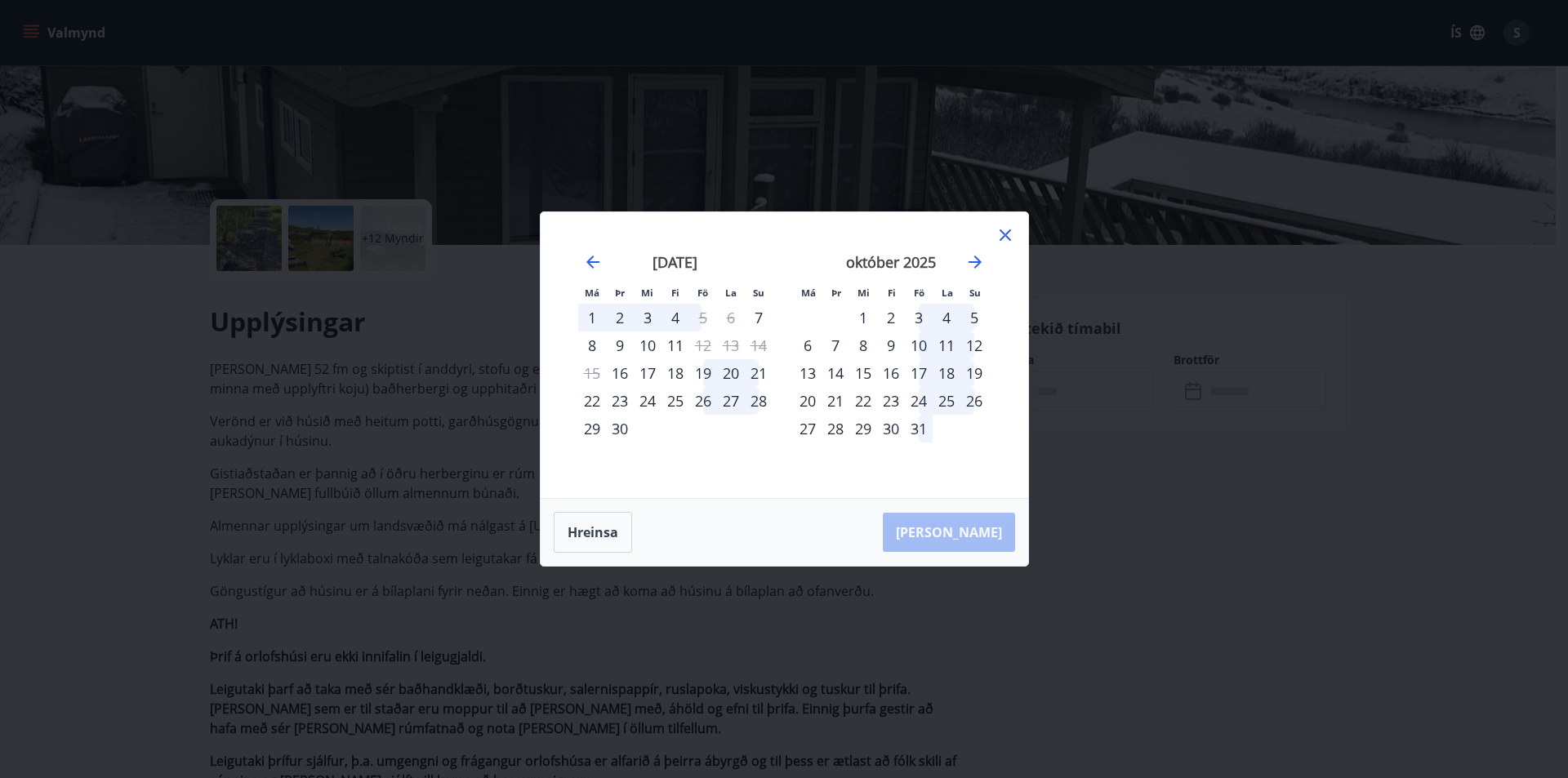
click at [921, 372] on div "17" at bounding box center [919, 373] width 28 height 28
click at [971, 373] on div "19" at bounding box center [974, 373] width 28 height 28
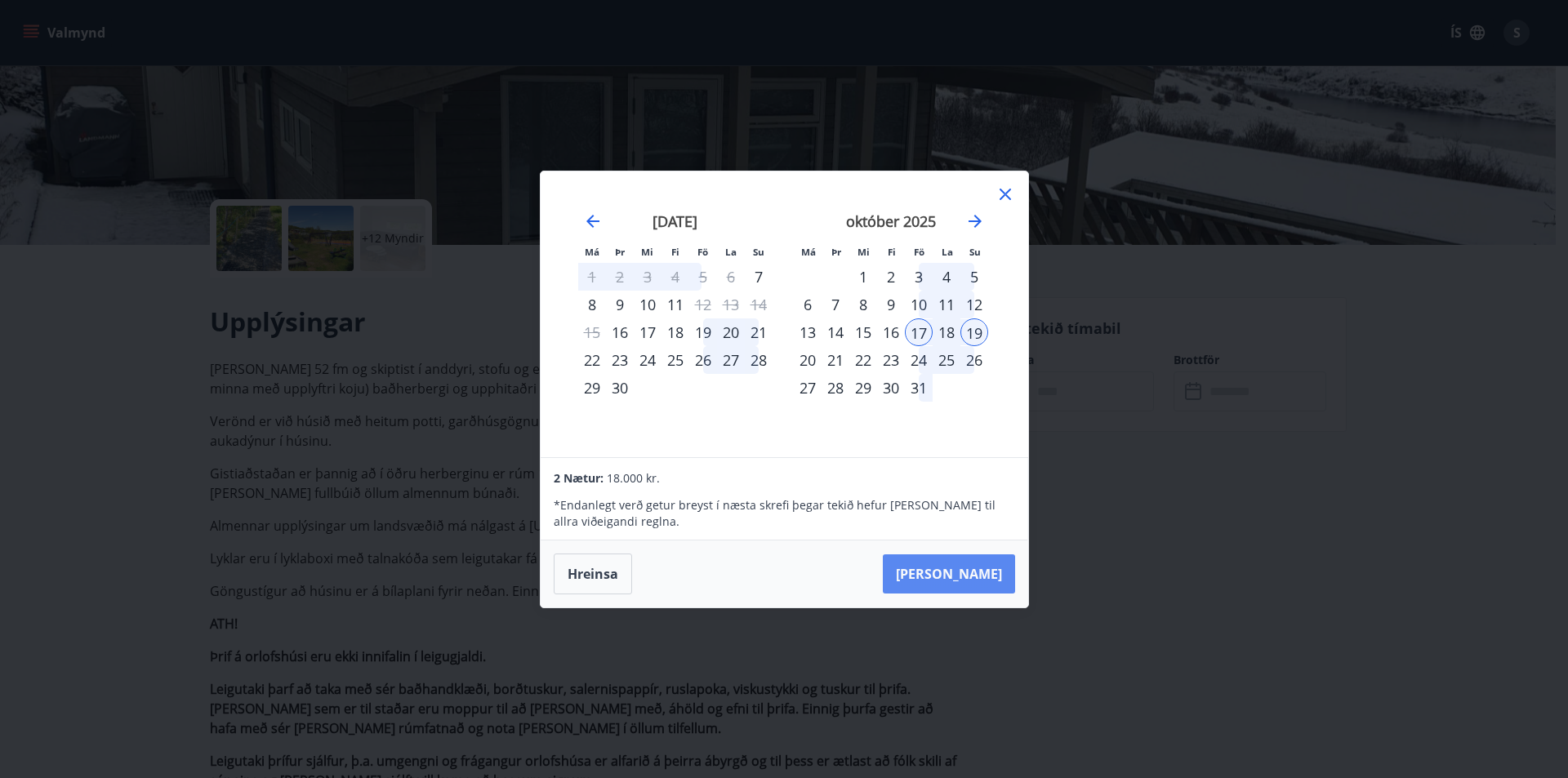
click at [984, 575] on button "[PERSON_NAME]" at bounding box center [949, 574] width 132 height 39
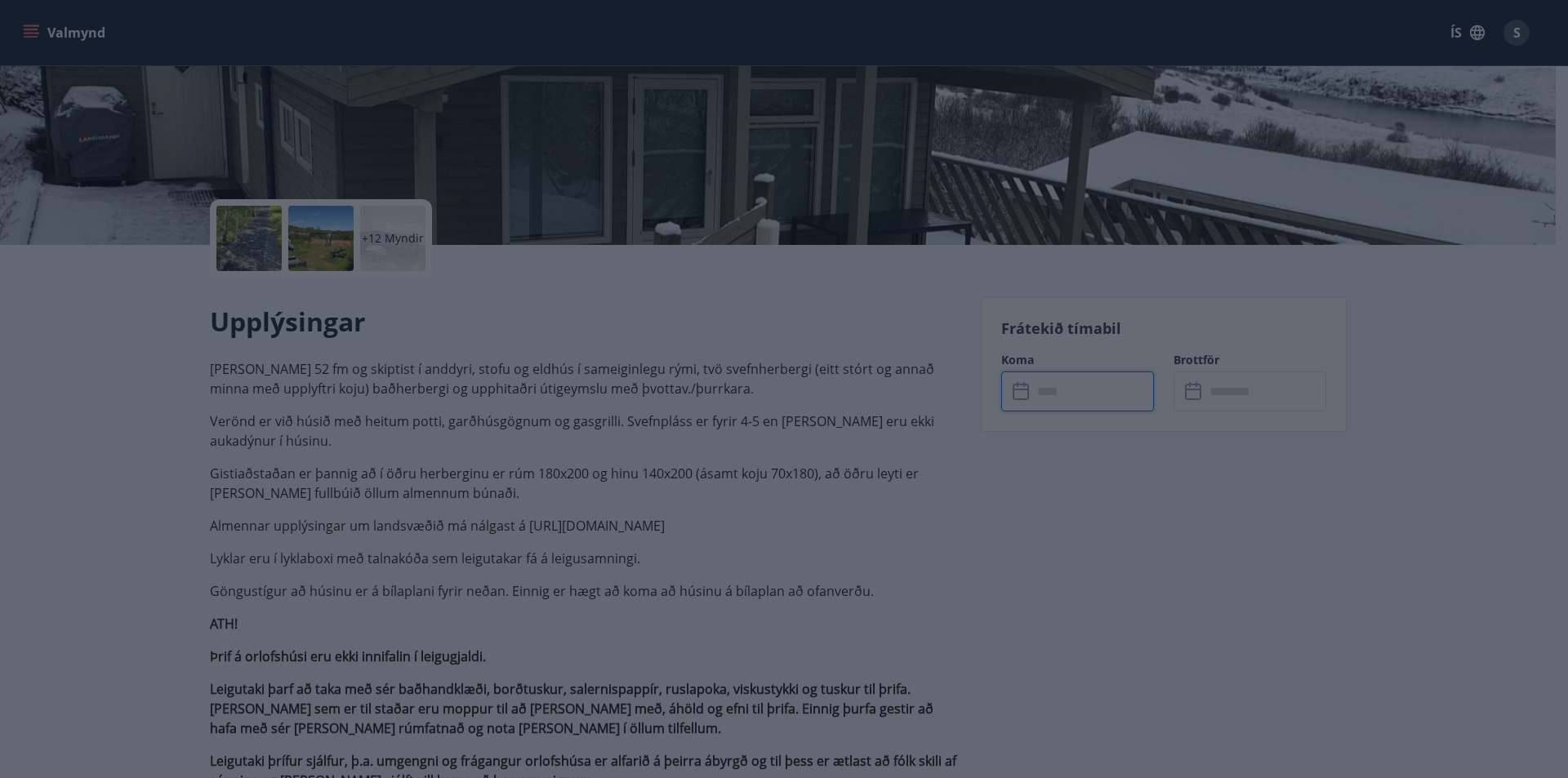
type input "******"
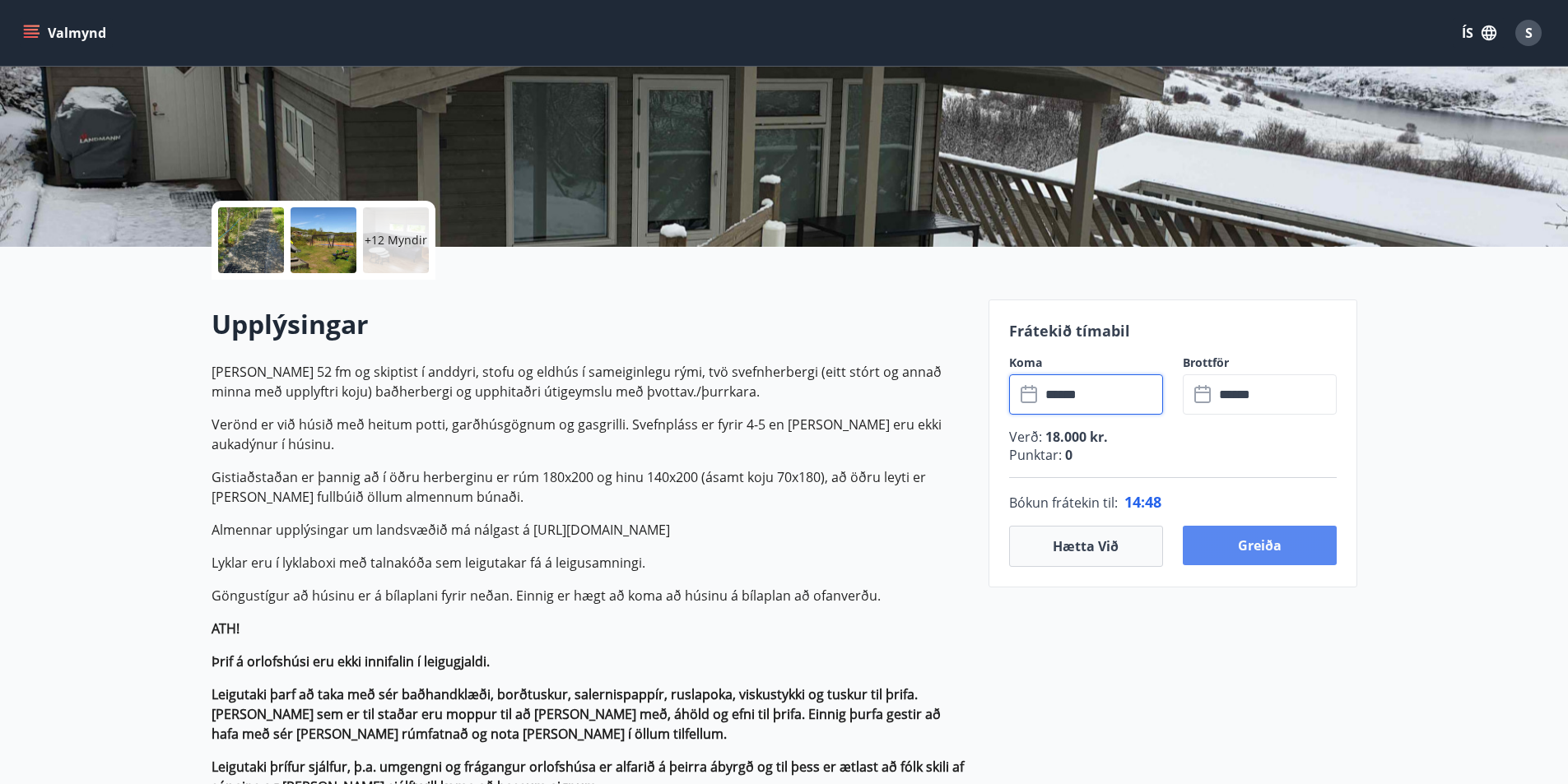
click at [1244, 536] on button "Greiða" at bounding box center [1260, 545] width 154 height 40
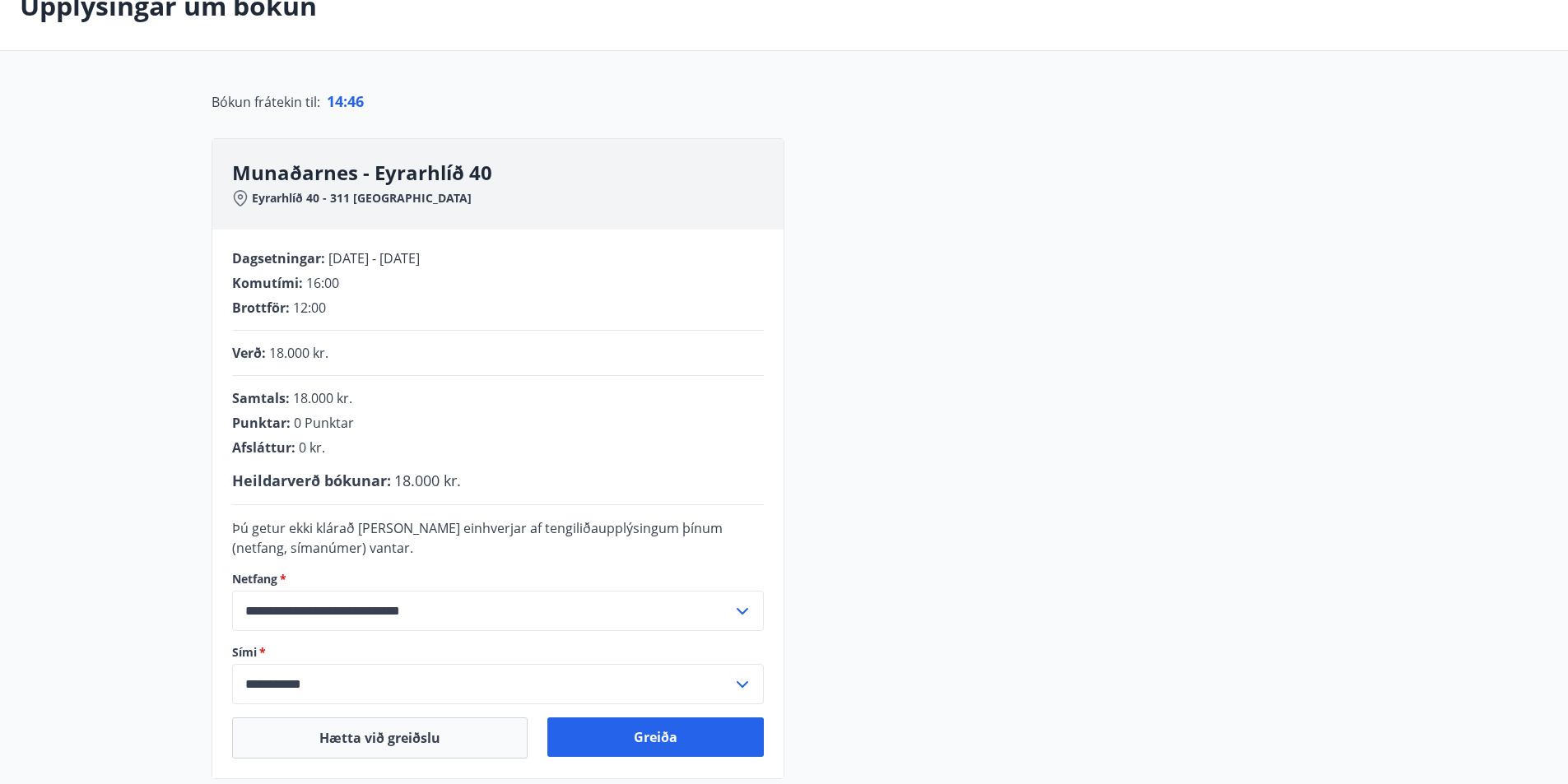
scroll to position [247, 0]
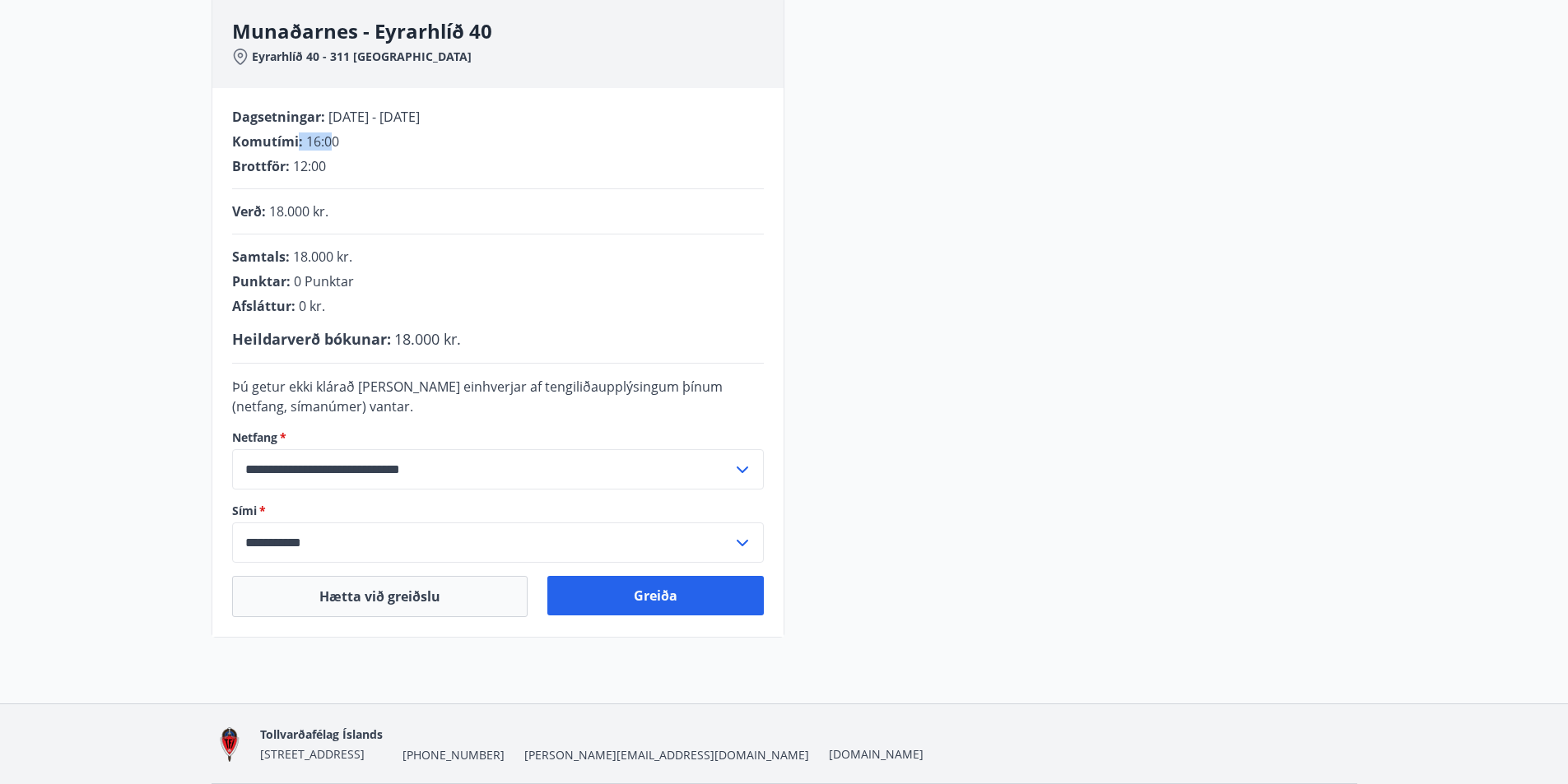
drag, startPoint x: 329, startPoint y: 140, endPoint x: 297, endPoint y: 141, distance: 32.0
click at [297, 141] on div "Komutími : 16:00" at bounding box center [498, 142] width 532 height 18
click at [354, 147] on div "Komutími : 16:00" at bounding box center [498, 142] width 532 height 18
click at [672, 599] on button "Greiða" at bounding box center [655, 596] width 216 height 40
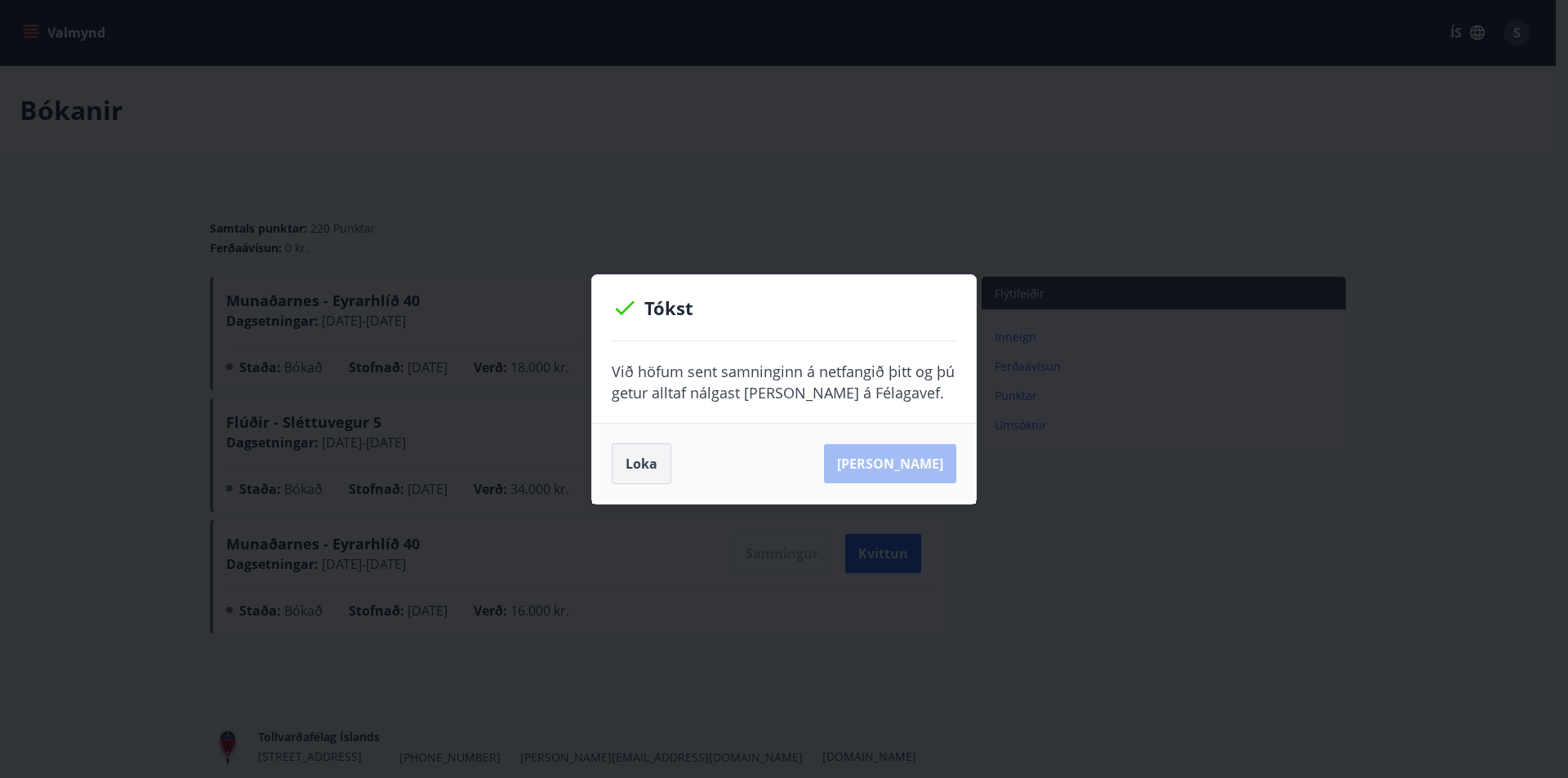
click at [642, 463] on button "Loka" at bounding box center [642, 464] width 59 height 41
click at [629, 462] on button "Loka" at bounding box center [642, 464] width 59 height 41
